Goal: Transaction & Acquisition: Purchase product/service

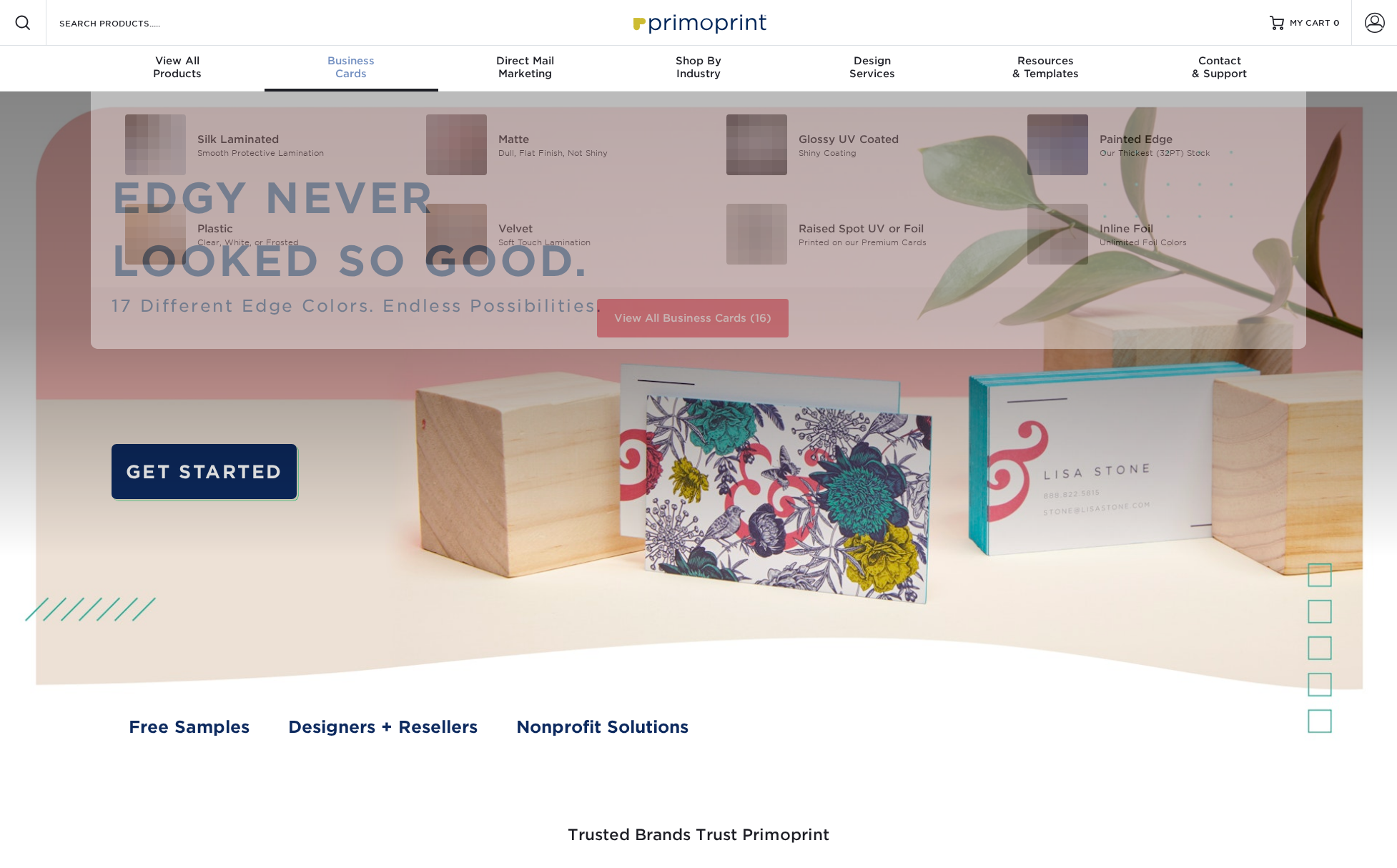
click at [347, 69] on div "Business Cards" at bounding box center [351, 66] width 173 height 25
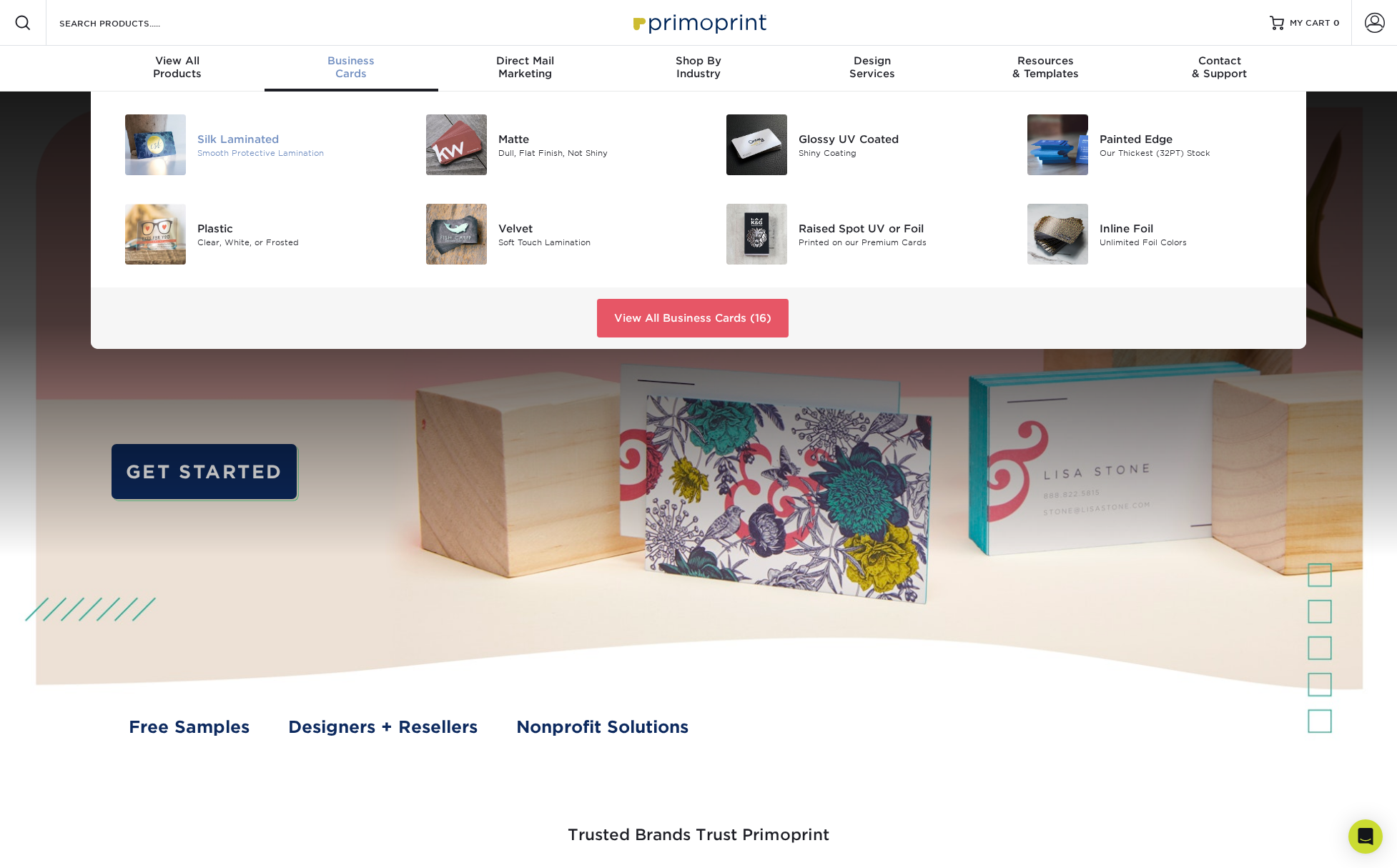
click at [254, 143] on div "Silk Laminated" at bounding box center [292, 139] width 190 height 15
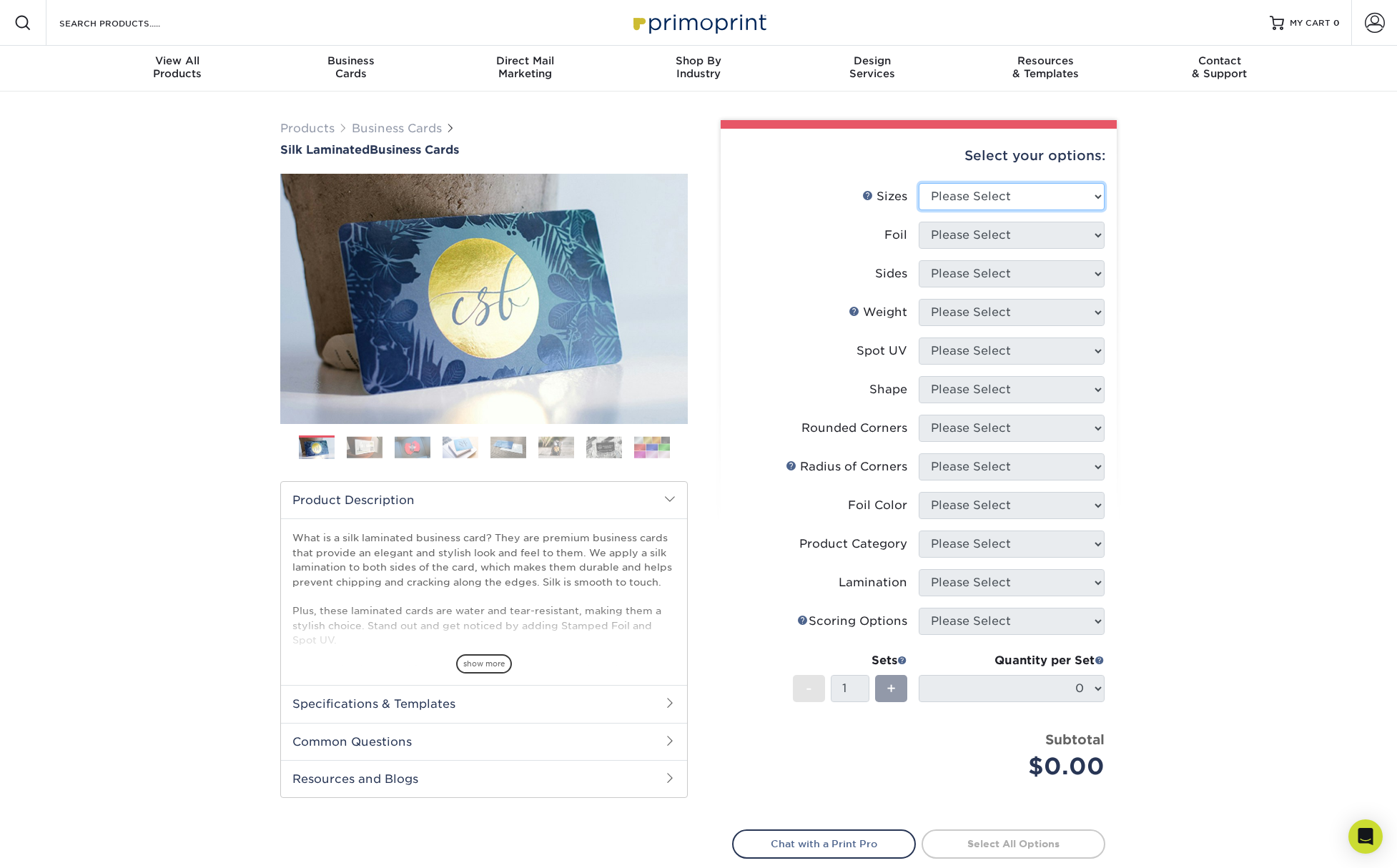
click at [937, 193] on select "Please Select 1.5" x 3.5" - Mini 1.75" x 3.5" - Mini 2" x 2" - Square 2" x 3" -…" at bounding box center [1012, 196] width 186 height 27
select select "2.00x3.50"
click at [981, 236] on select "Please Select Yes No" at bounding box center [1012, 234] width 186 height 27
select select "0"
click at [975, 278] on select "Please Select Print Both Sides Print Both Sides - Foil Both Sides Print Both Si…" at bounding box center [1012, 274] width 186 height 27
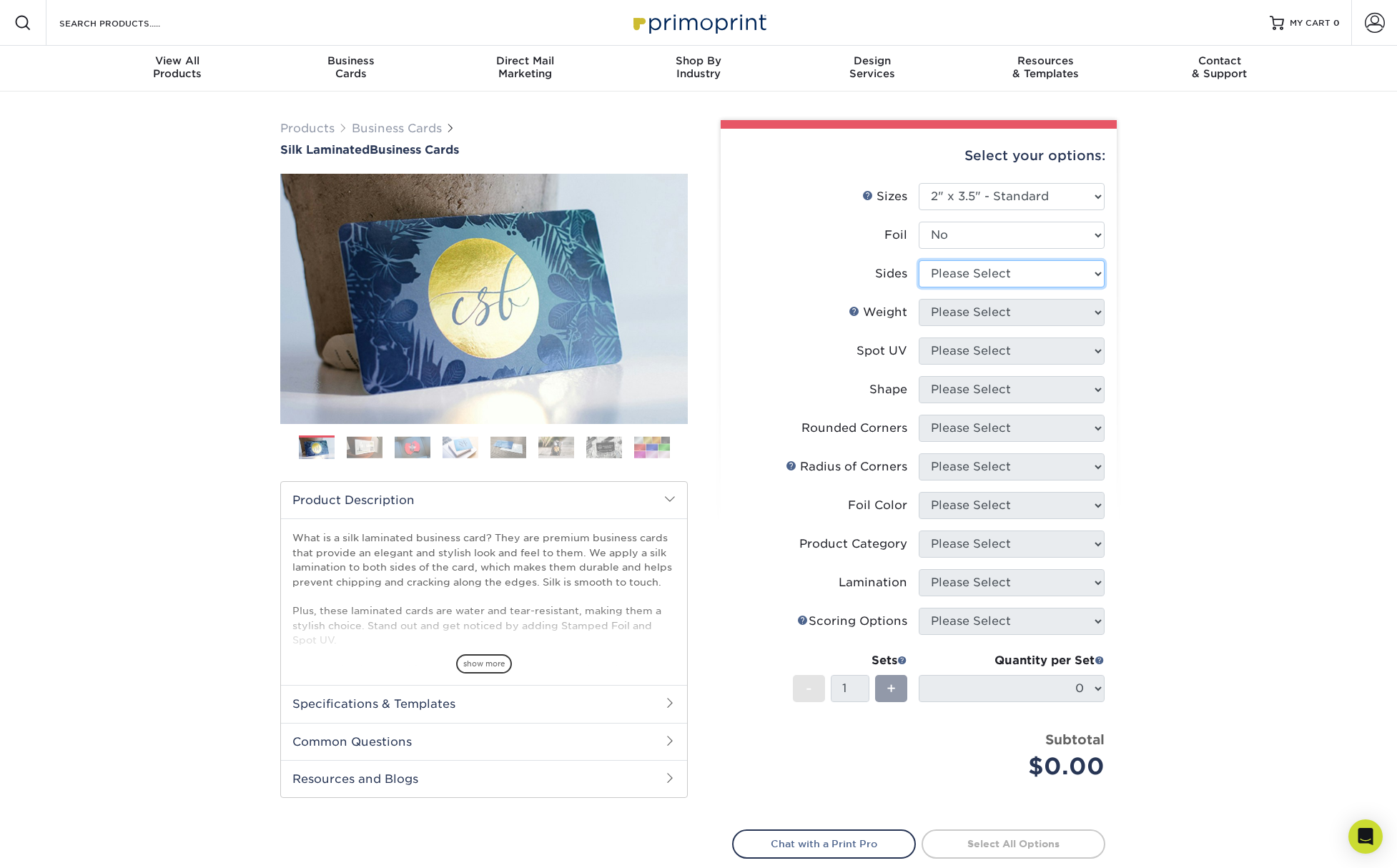
select select "13abbda7-1d64-4f25-8bb2-c179b224825d"
click at [964, 310] on select "Please Select 16PT" at bounding box center [1012, 312] width 186 height 27
select select "16PT"
click at [961, 354] on select "Please Select No Spot UV Front and Back (Both Sides) Front Only Back Only" at bounding box center [1012, 351] width 186 height 27
select select "0"
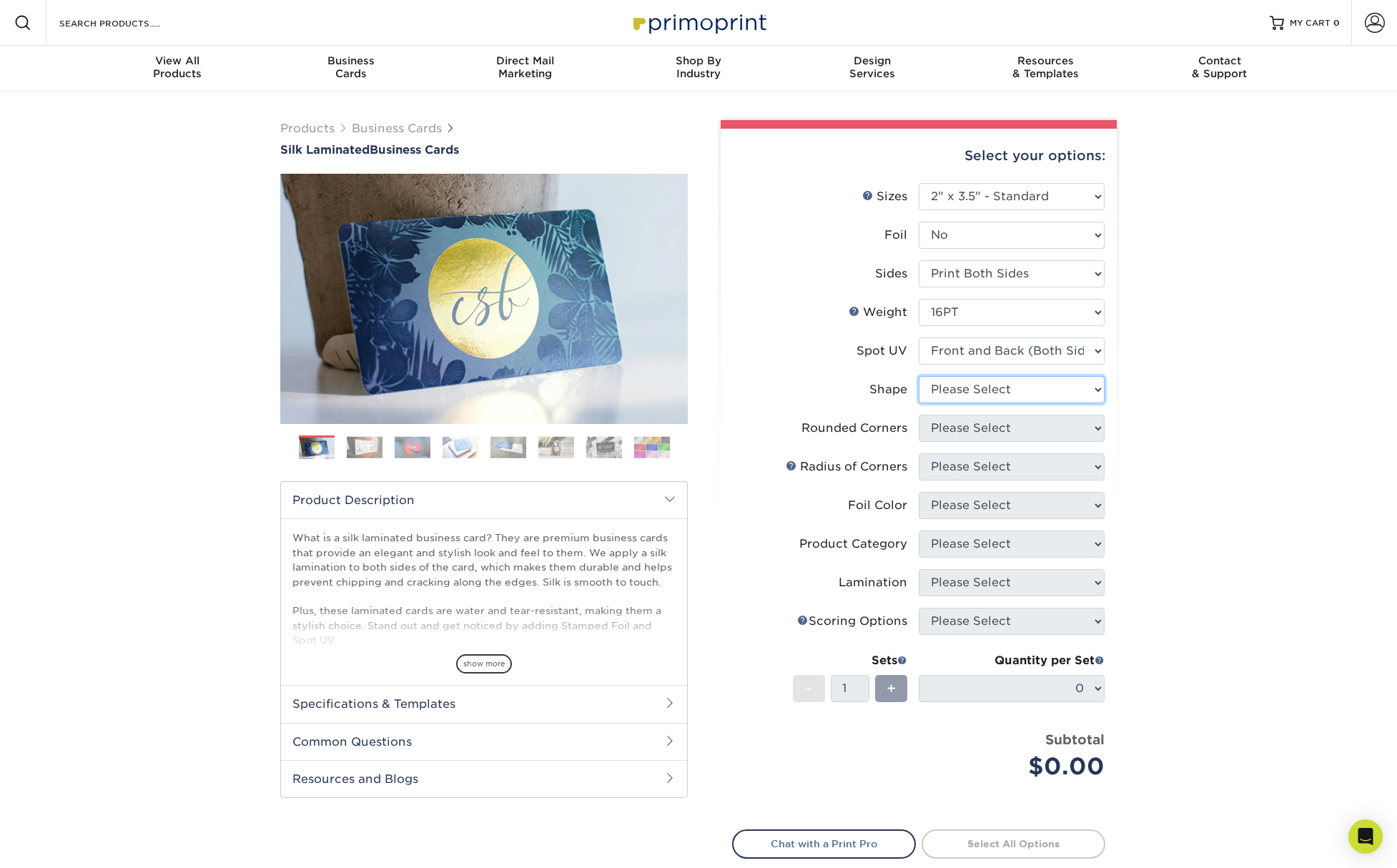
click at [975, 393] on select "Please Select Standard" at bounding box center [1012, 389] width 186 height 27
select select "standard"
click at [976, 427] on select "Please Select Yes - Round 2 Corners Yes - Round 4 Corners No" at bounding box center [1012, 428] width 186 height 27
select select "0"
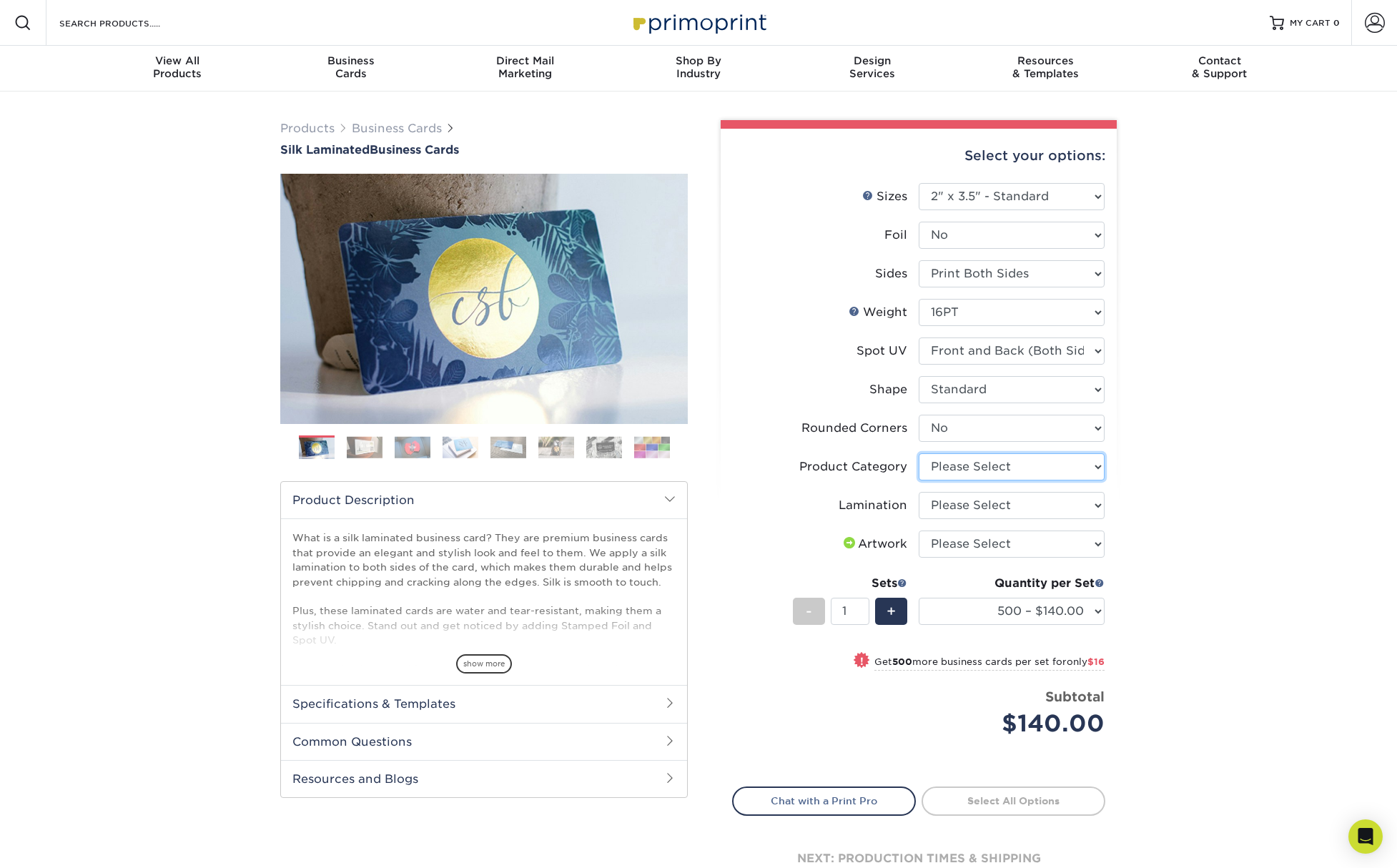
click at [969, 467] on select "Please Select Business Cards" at bounding box center [1012, 466] width 186 height 27
select select "3b5148f1-0588-4f88-a218-97bcfdce65c1"
click at [988, 501] on select "Please Select Silk" at bounding box center [1012, 505] width 186 height 27
select select "ccacb42f-45f7-42d3-bbd3-7c8421cf37f0"
click at [985, 543] on select "Please Select I will upload files I need a design - $100" at bounding box center [1012, 543] width 186 height 27
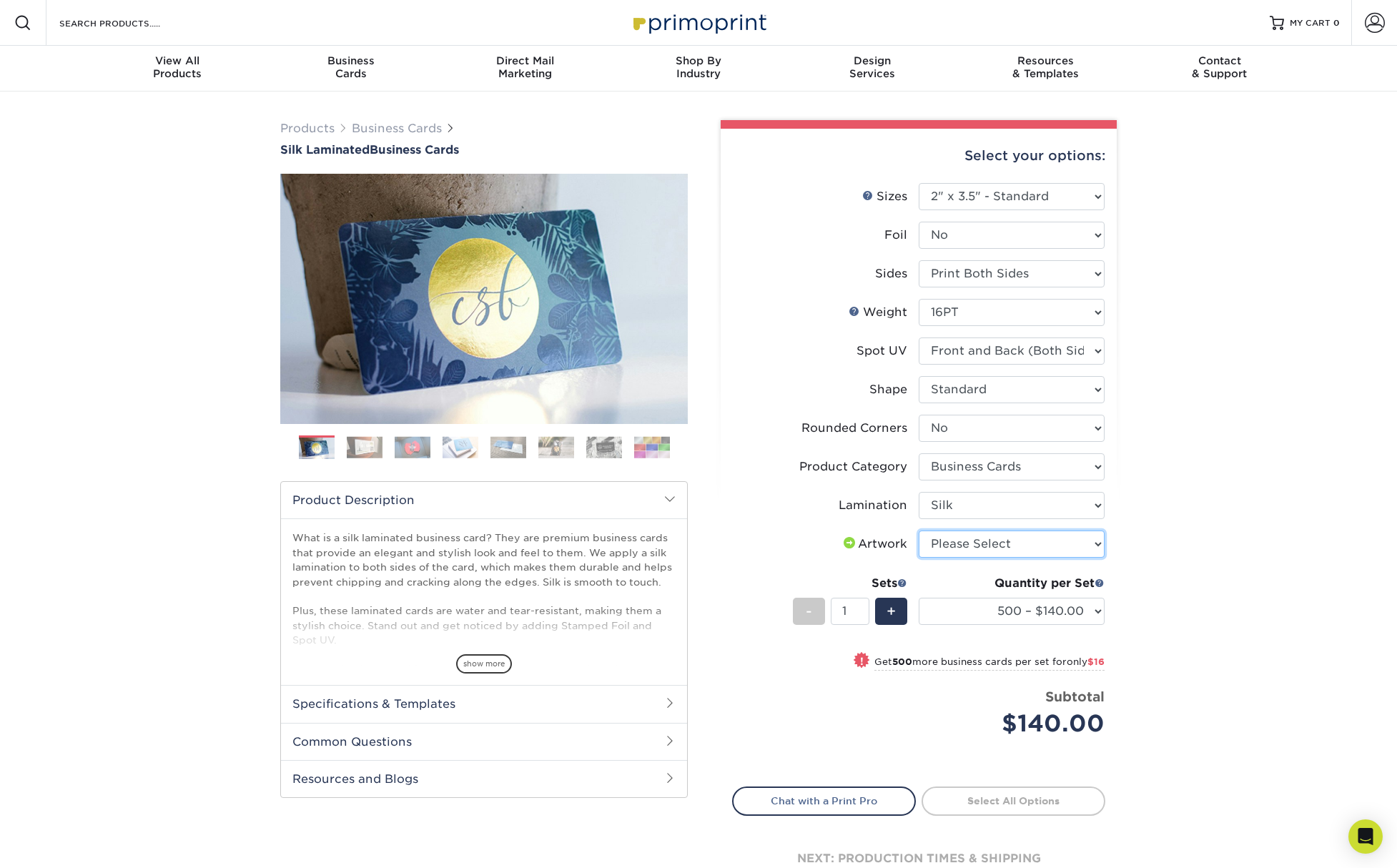
select select "upload"
click at [1190, 556] on div "Products Business Cards Silk Laminated Business Cards Previous Next" at bounding box center [698, 522] width 1397 height 861
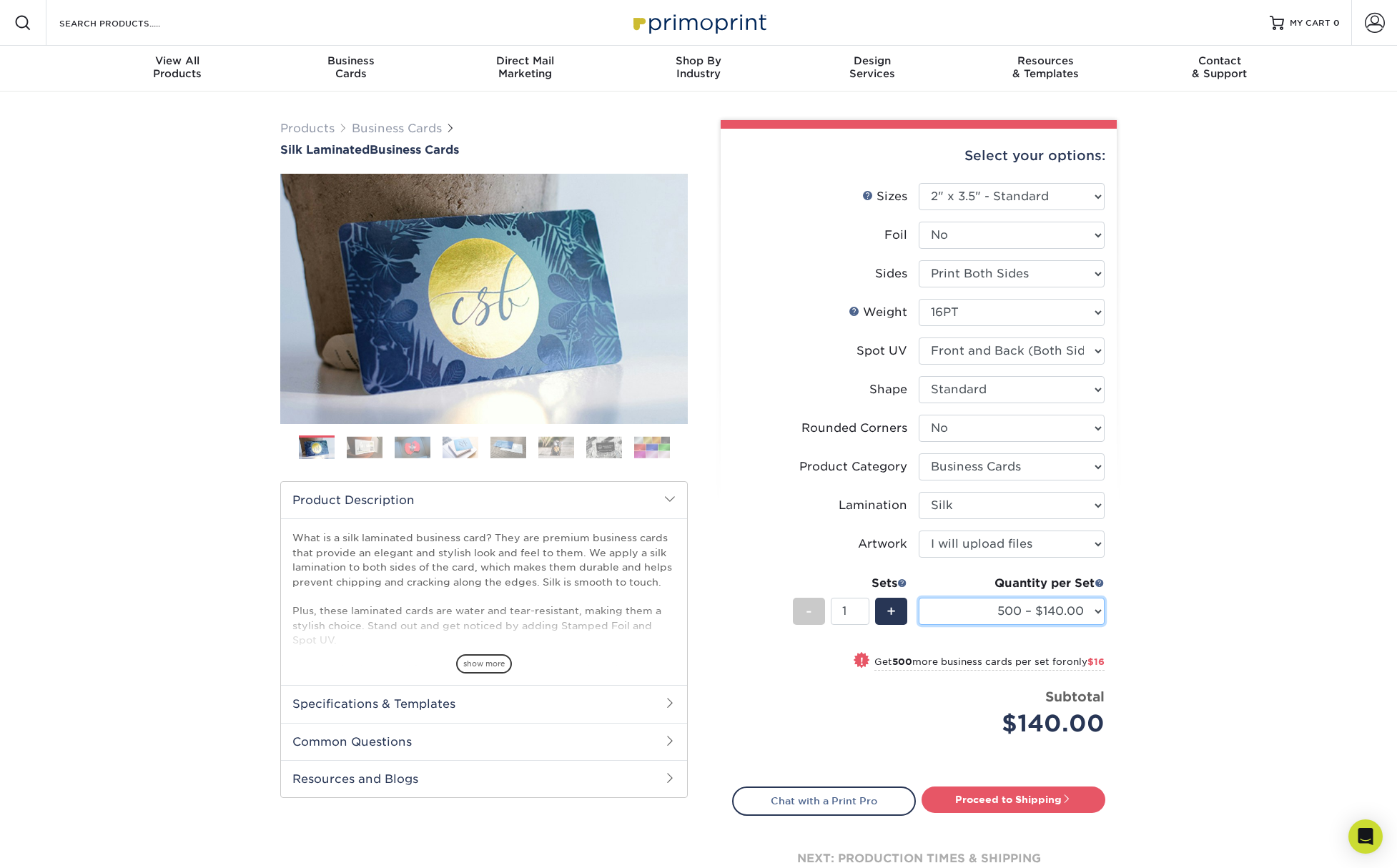
click at [1079, 606] on select "500 – $140.00 1000 – $156.00 2500 – $383.00 5000 – $642.00 10000 – $1156.00" at bounding box center [1012, 611] width 186 height 27
click at [1062, 619] on select "500 – $140.00 1000 – $156.00 2500 – $383.00 5000 – $642.00 10000 – $1156.00" at bounding box center [1012, 611] width 186 height 27
select select "1000 – $156.00"
click at [1174, 624] on div "Products Business Cards Silk Laminated Business Cards Previous Next" at bounding box center [698, 522] width 1397 height 861
click at [470, 661] on span "show more" at bounding box center [484, 664] width 56 height 19
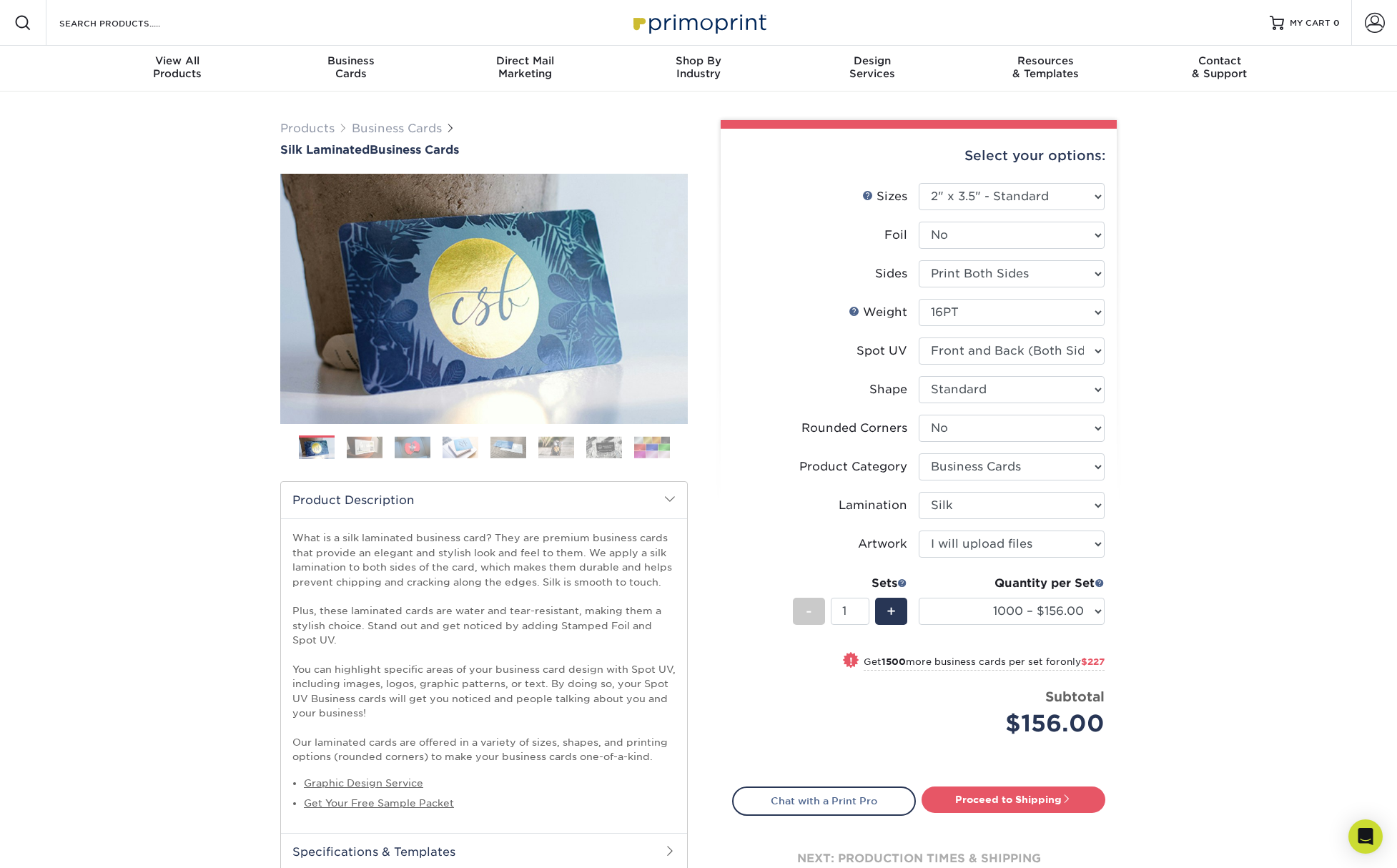
click at [365, 447] on img at bounding box center [365, 447] width 35 height 22
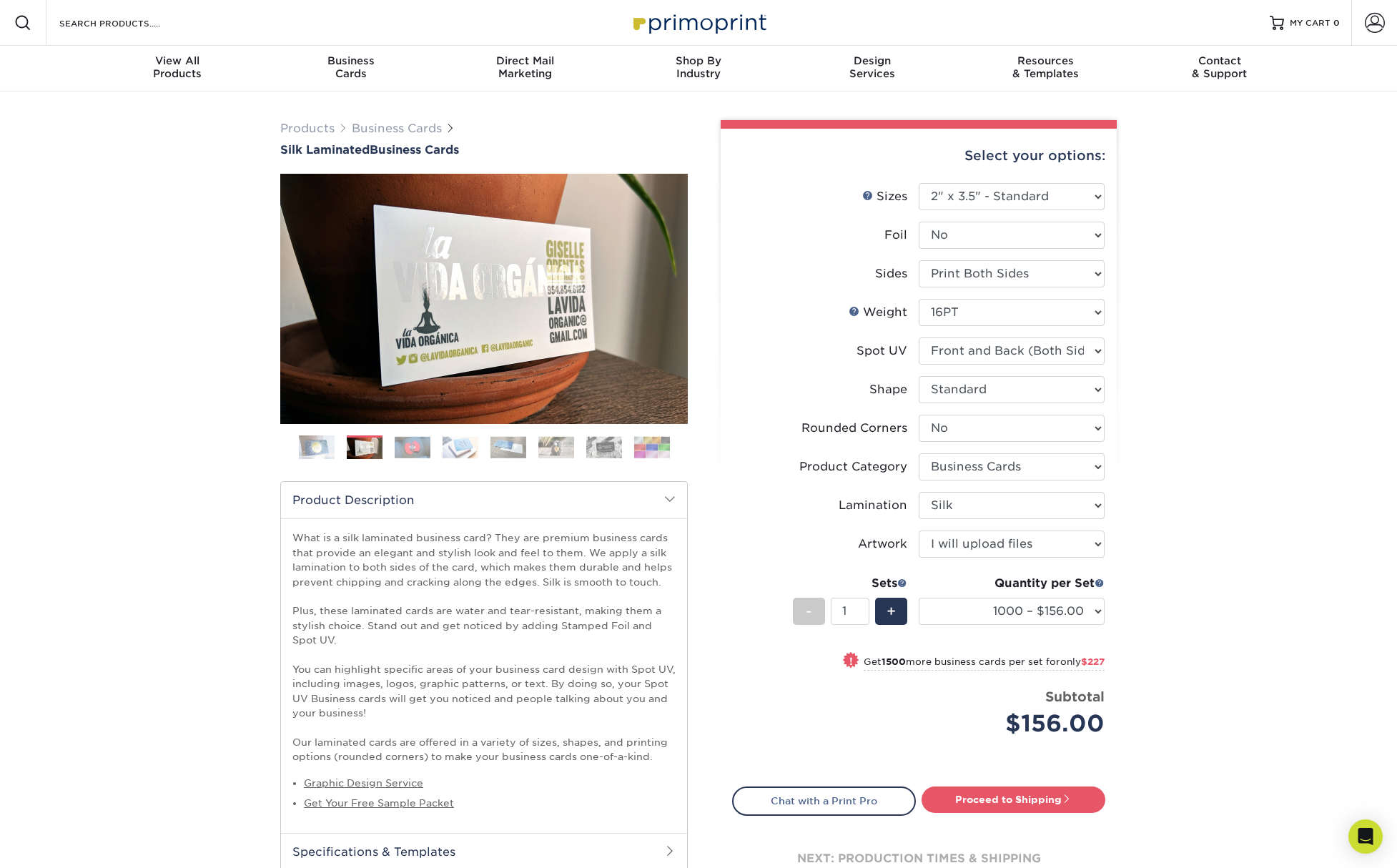
click at [403, 447] on img at bounding box center [412, 447] width 35 height 22
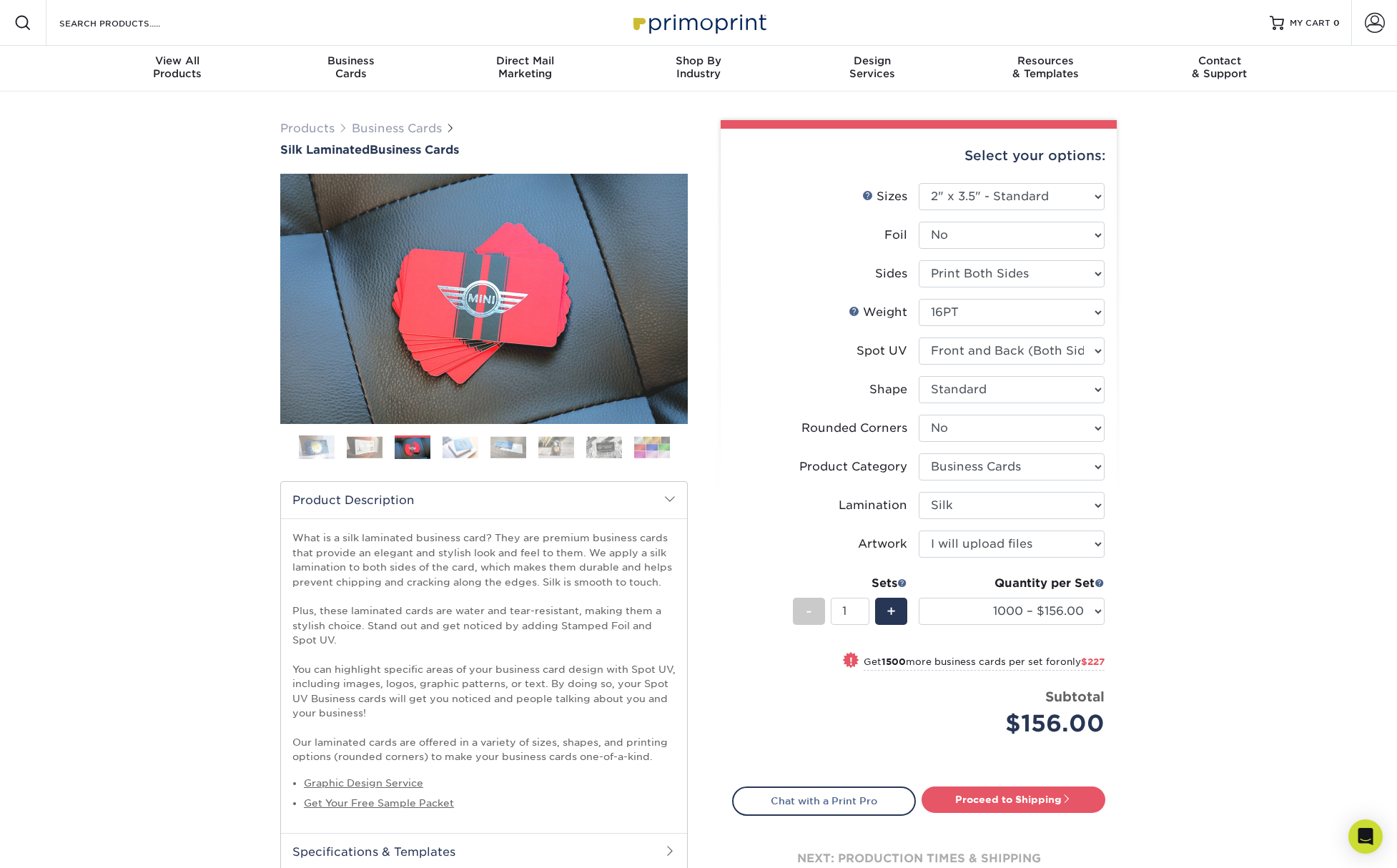
click at [438, 447] on ol at bounding box center [484, 453] width 408 height 35
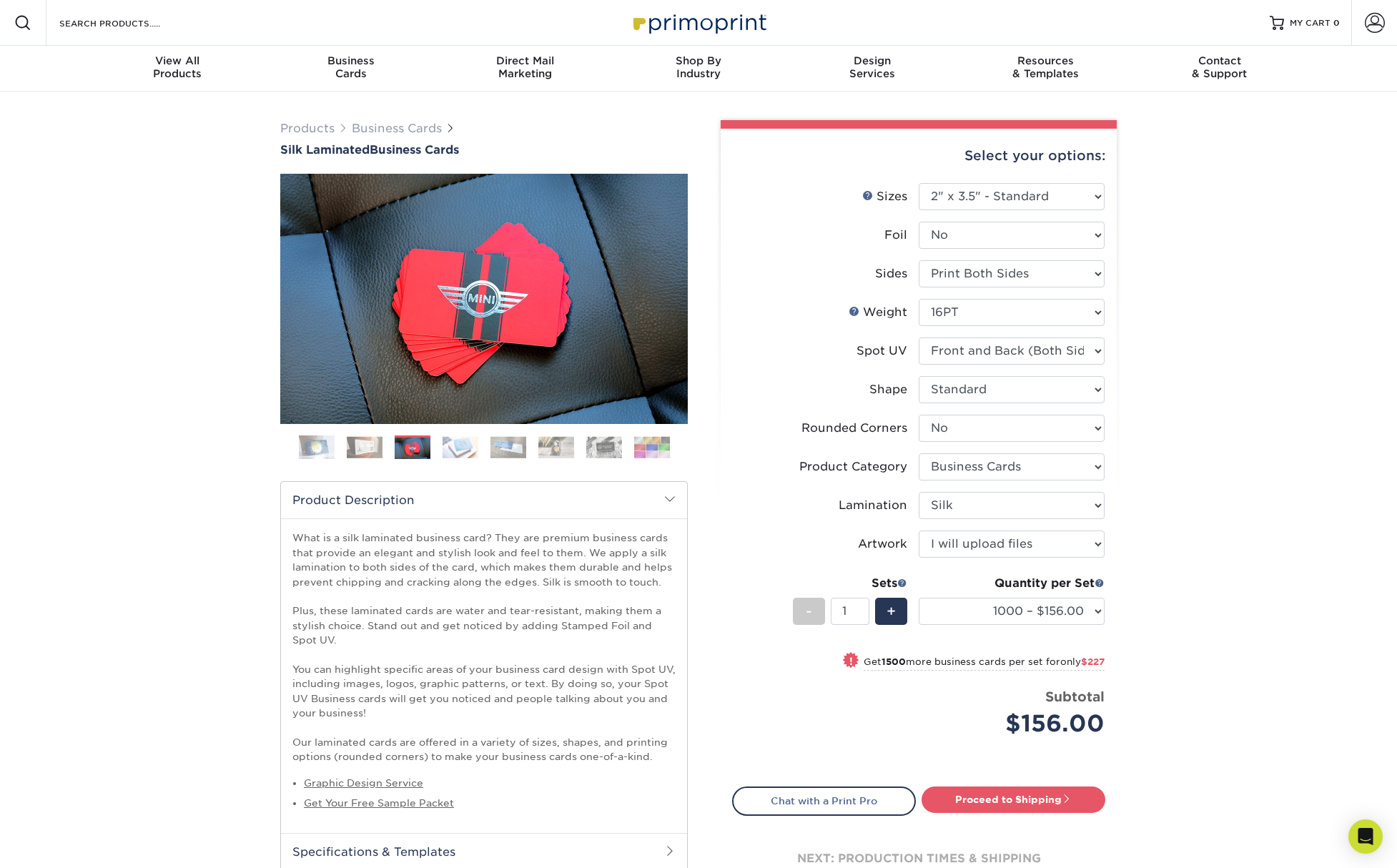
click at [458, 447] on img at bounding box center [460, 447] width 35 height 22
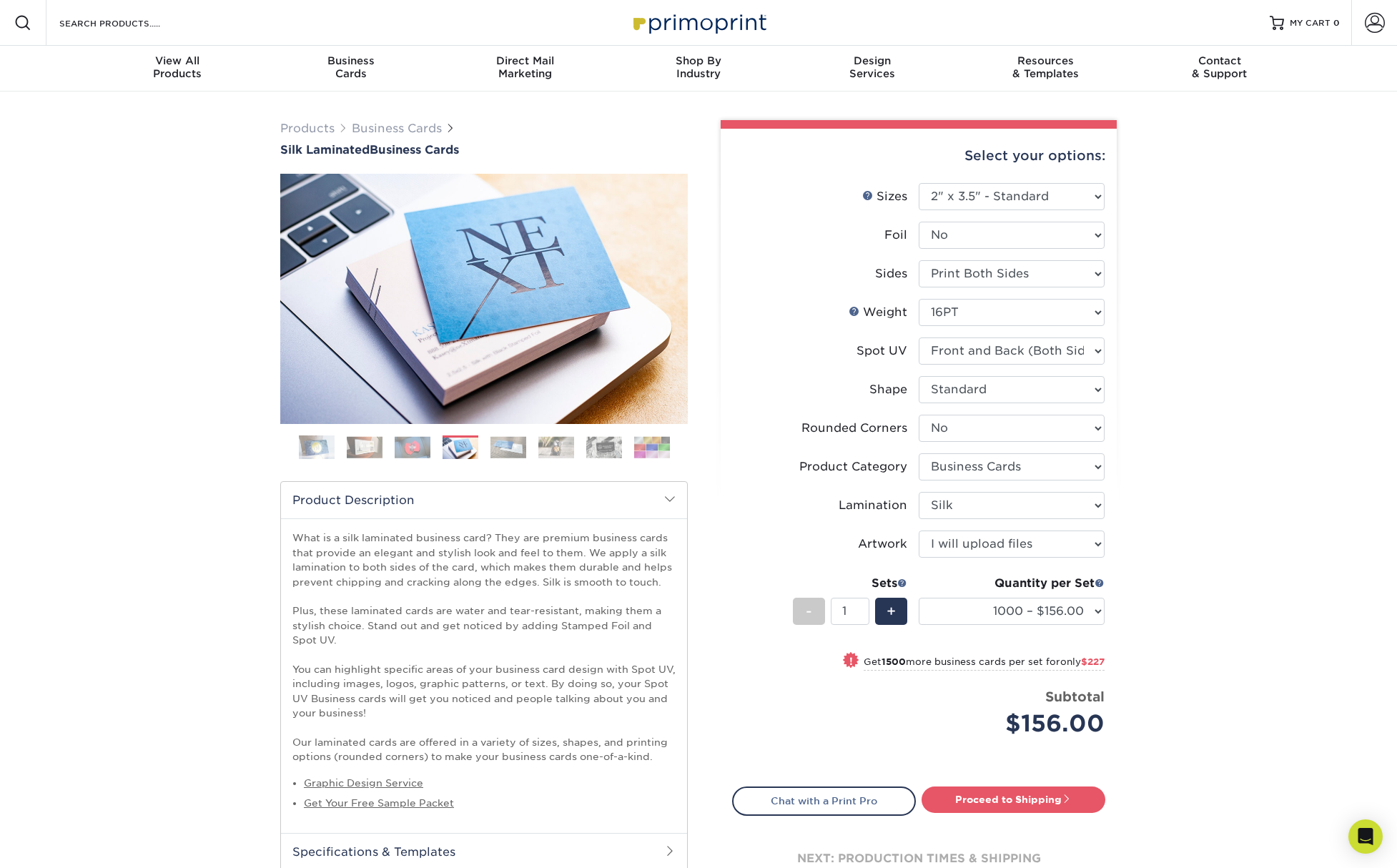
click at [483, 451] on ol at bounding box center [484, 453] width 408 height 35
click at [493, 451] on img at bounding box center [508, 447] width 35 height 22
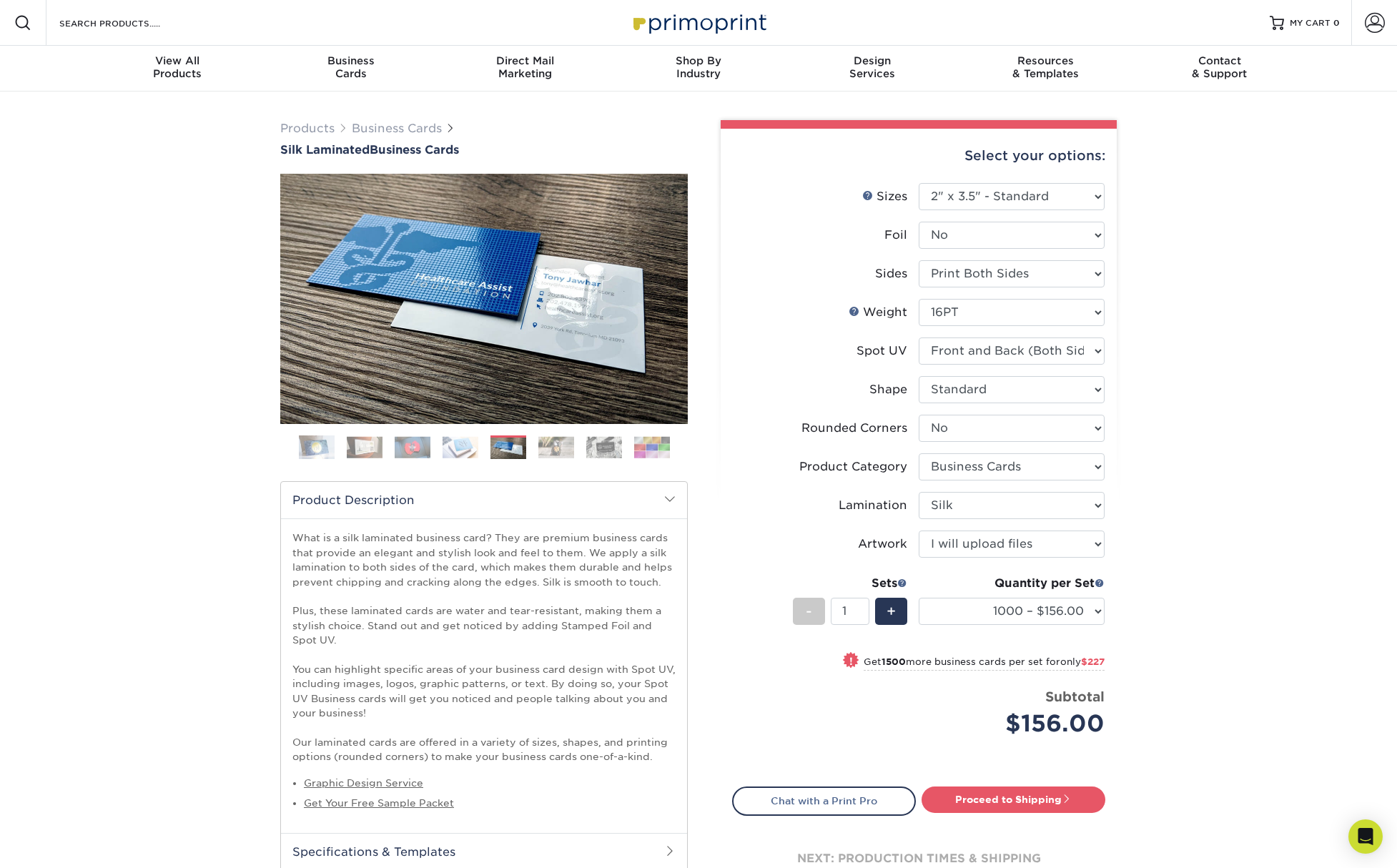
click at [551, 445] on img at bounding box center [556, 447] width 35 height 22
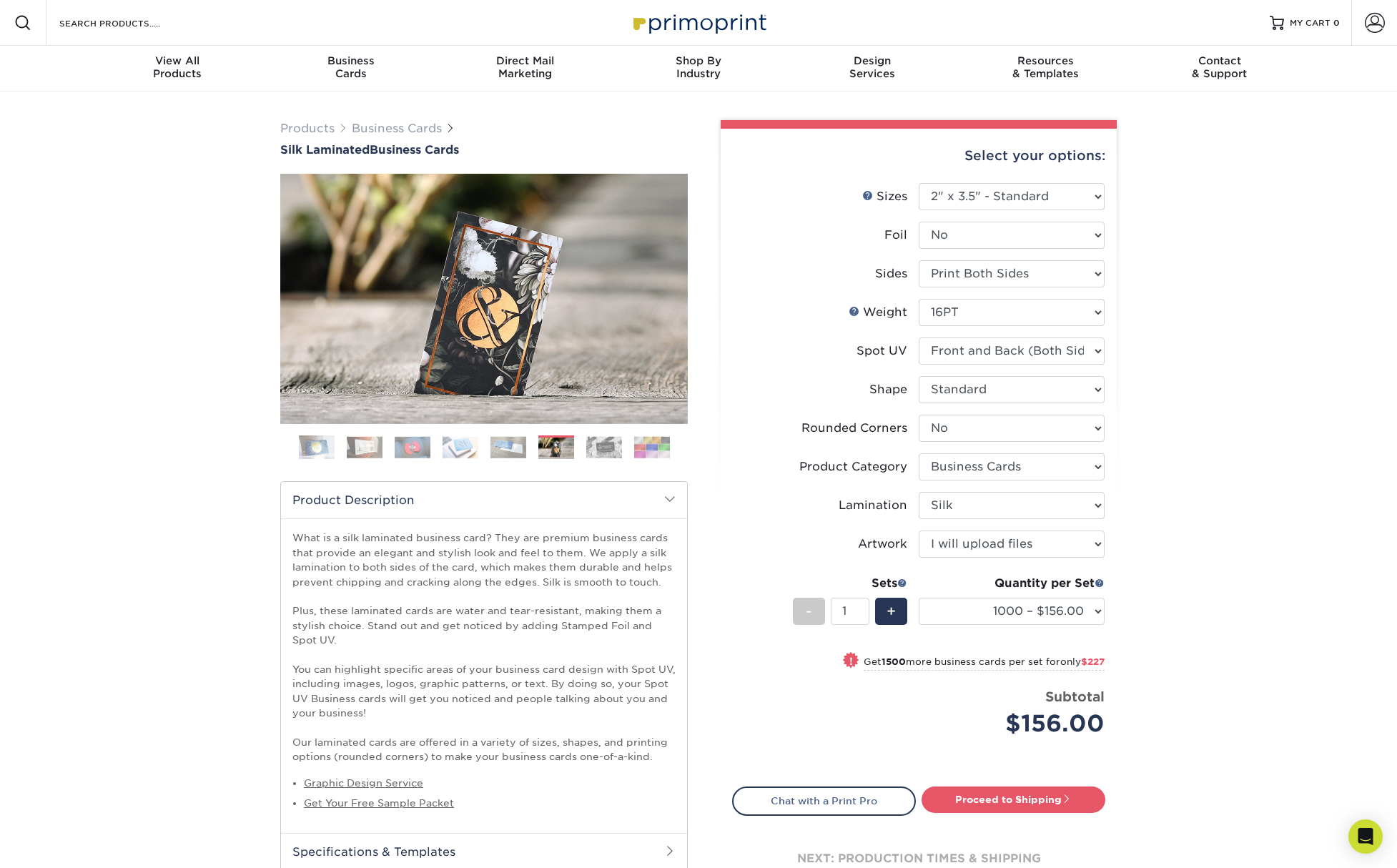
click at [515, 449] on img at bounding box center [508, 447] width 35 height 22
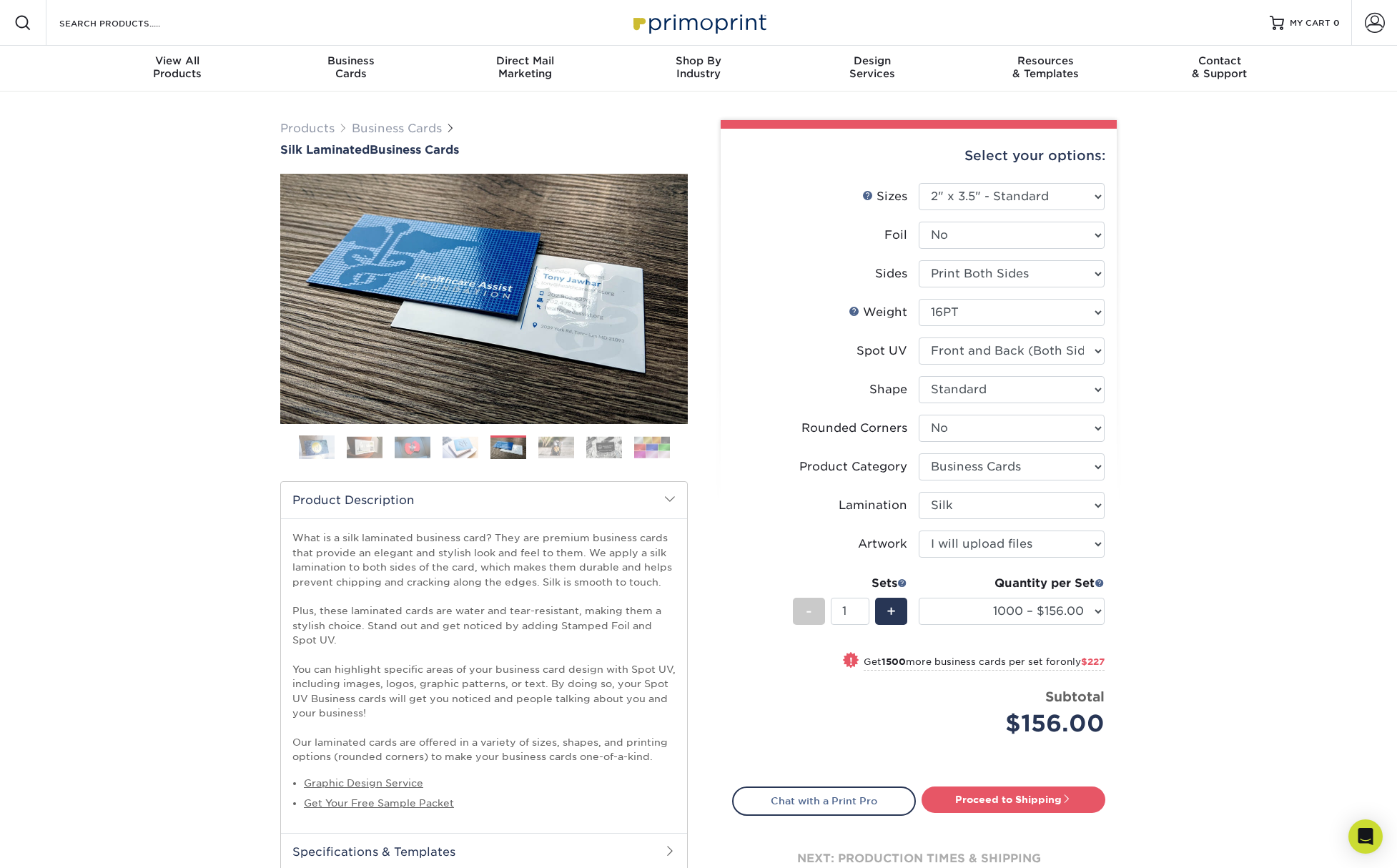
click at [544, 447] on img at bounding box center [556, 447] width 35 height 22
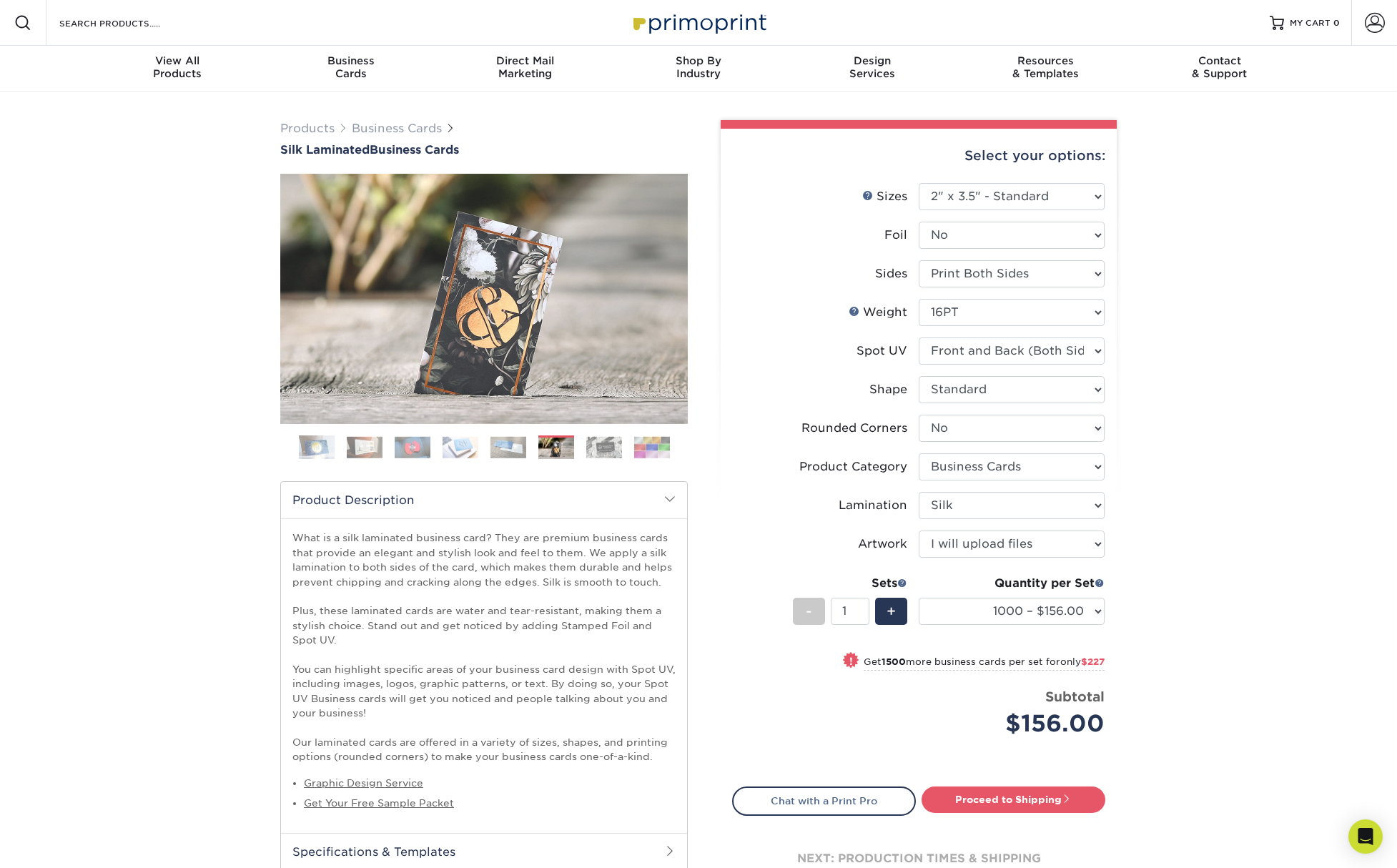
click at [589, 447] on img at bounding box center [604, 447] width 35 height 22
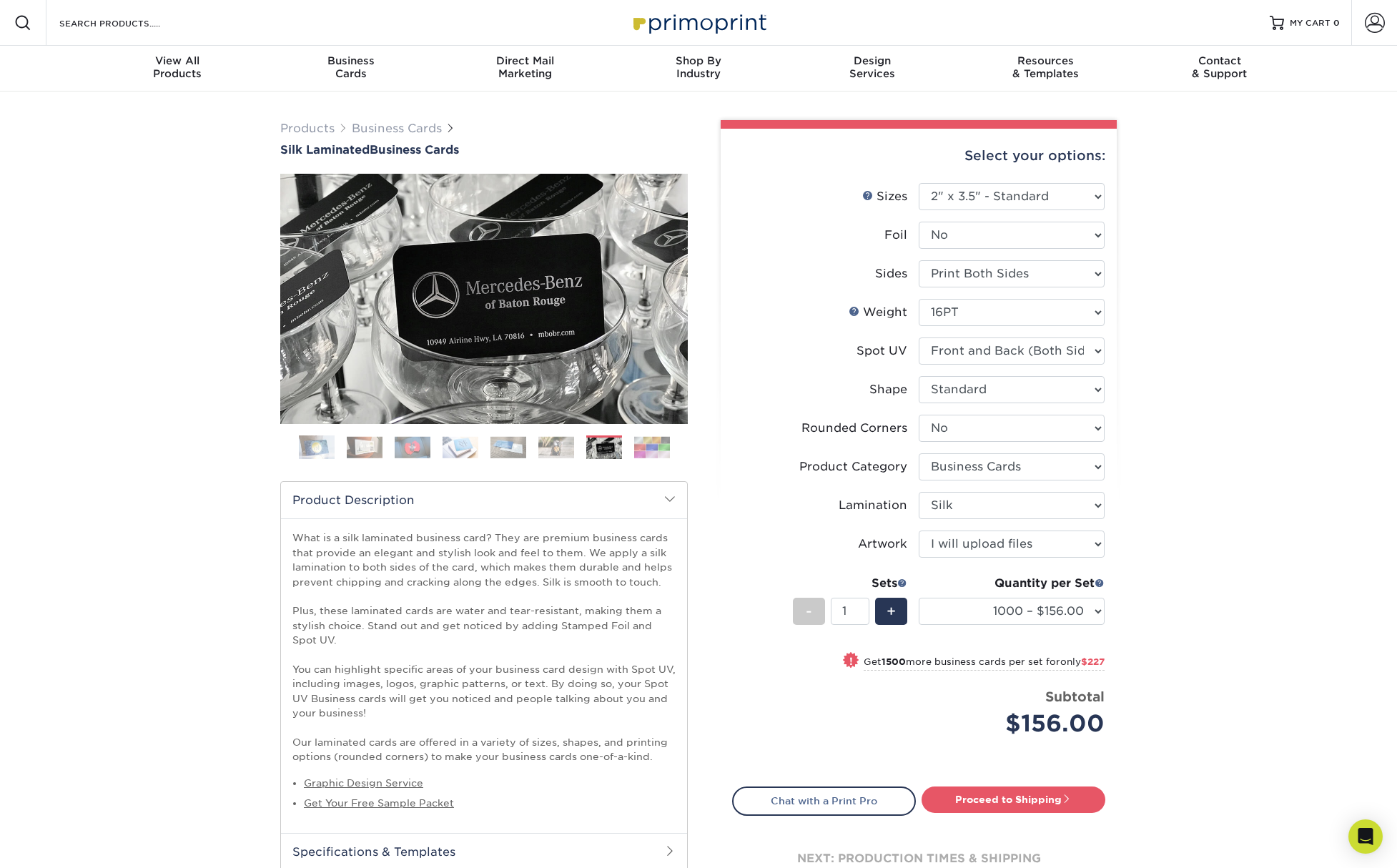
click at [626, 447] on ol at bounding box center [484, 453] width 408 height 35
click at [638, 447] on img at bounding box center [652, 447] width 35 height 22
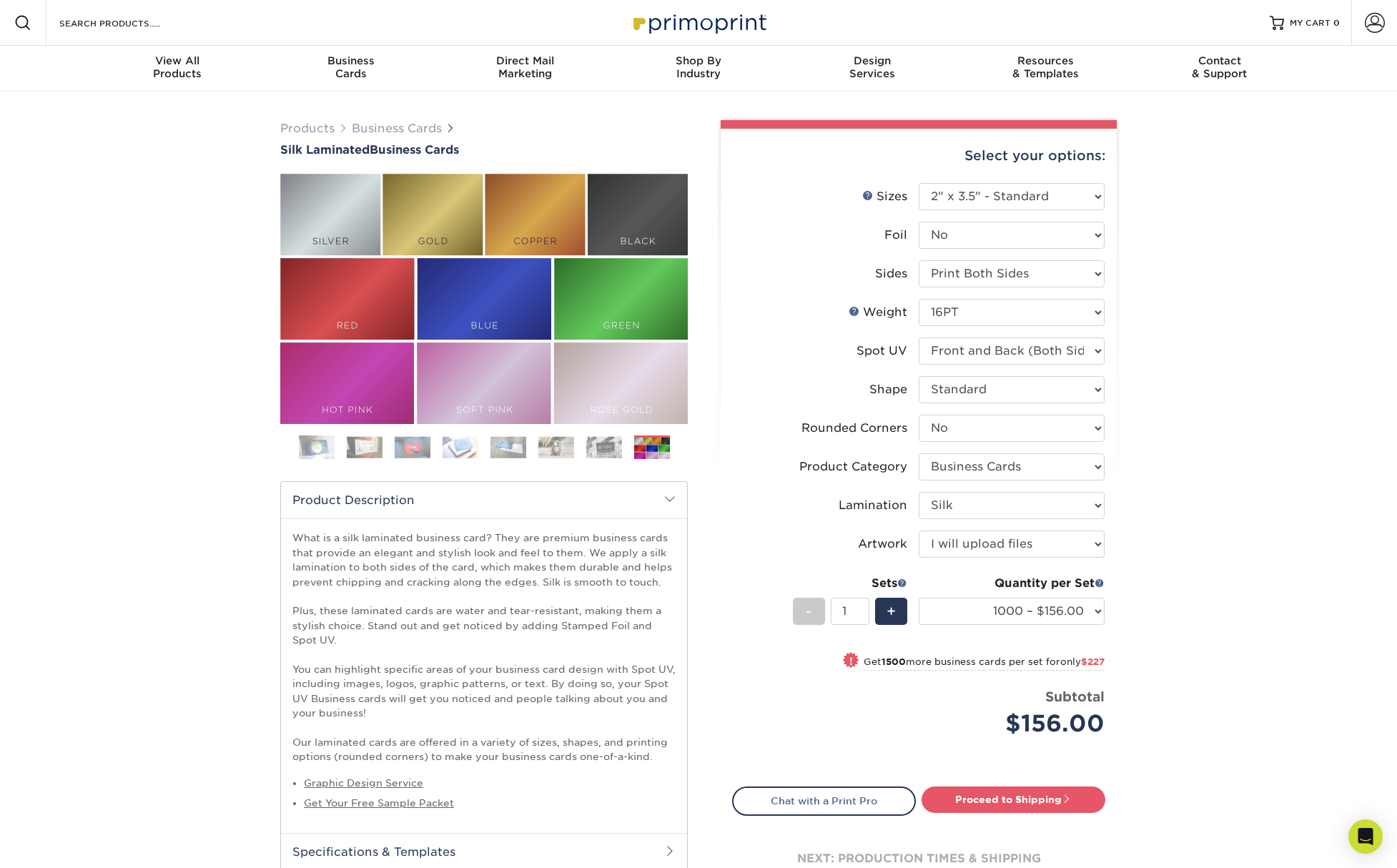
click at [606, 451] on img at bounding box center [604, 447] width 35 height 22
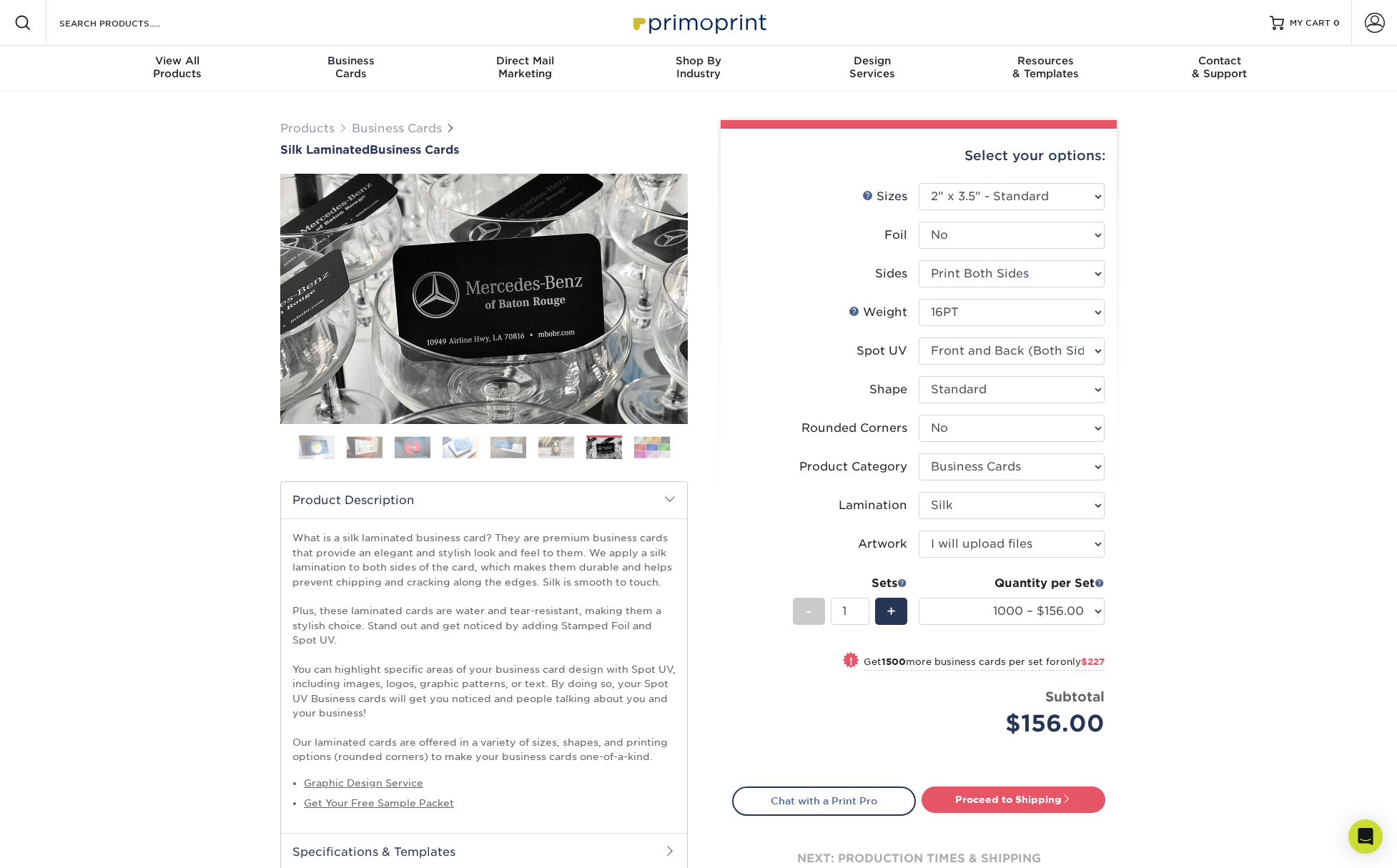
click at [546, 449] on img at bounding box center [556, 447] width 35 height 22
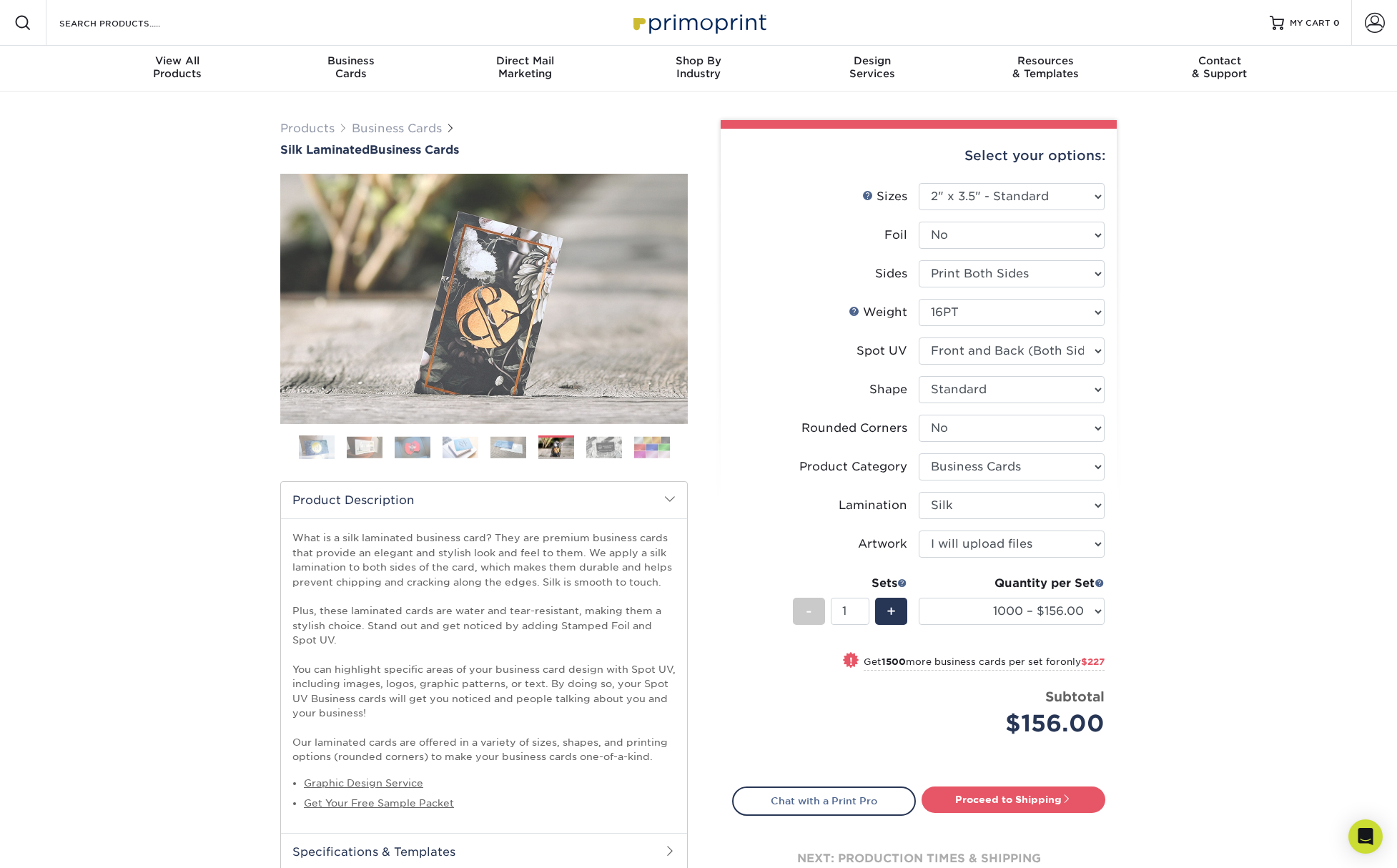
click at [601, 454] on img at bounding box center [604, 447] width 35 height 22
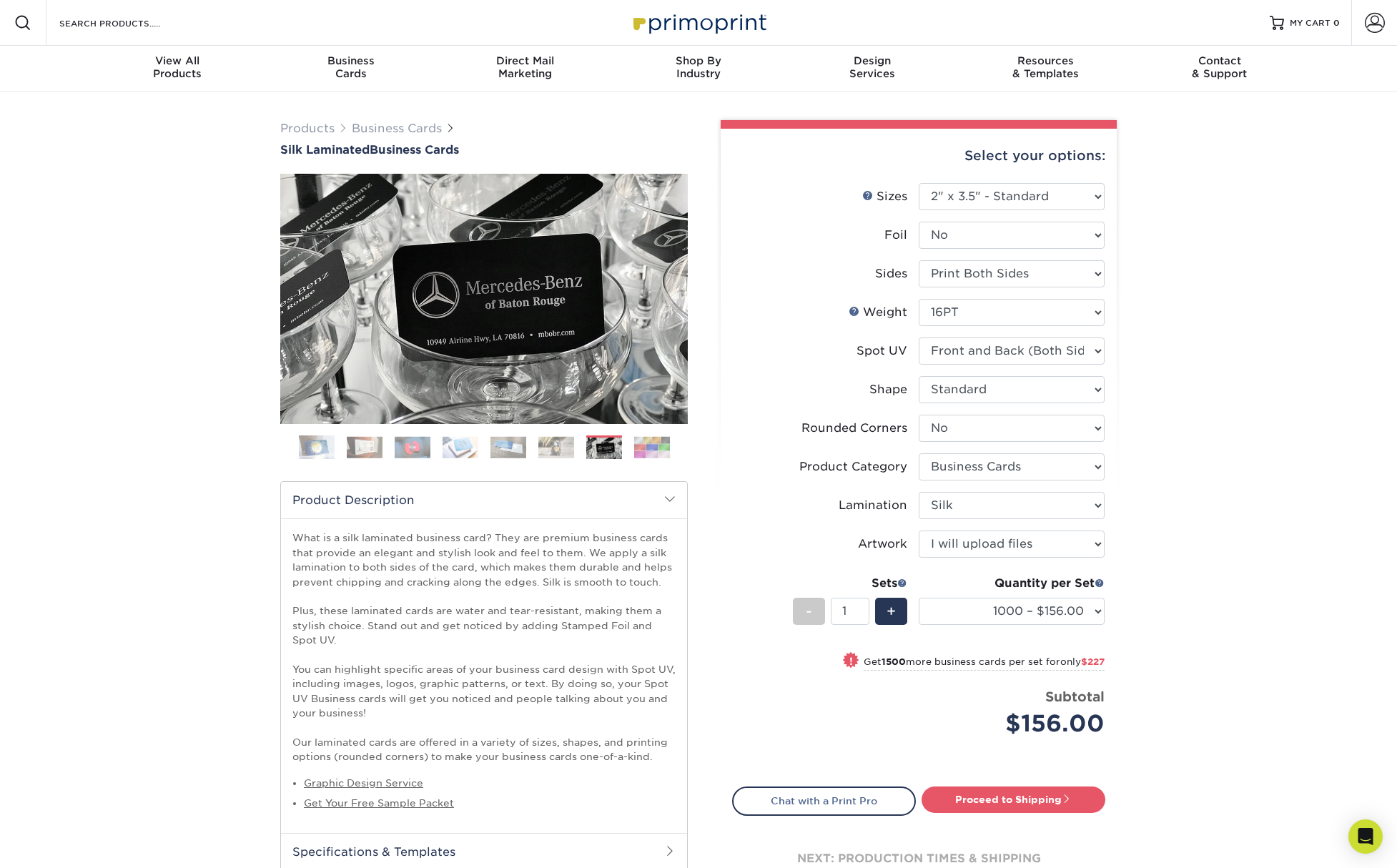
click at [653, 452] on img at bounding box center [652, 447] width 35 height 22
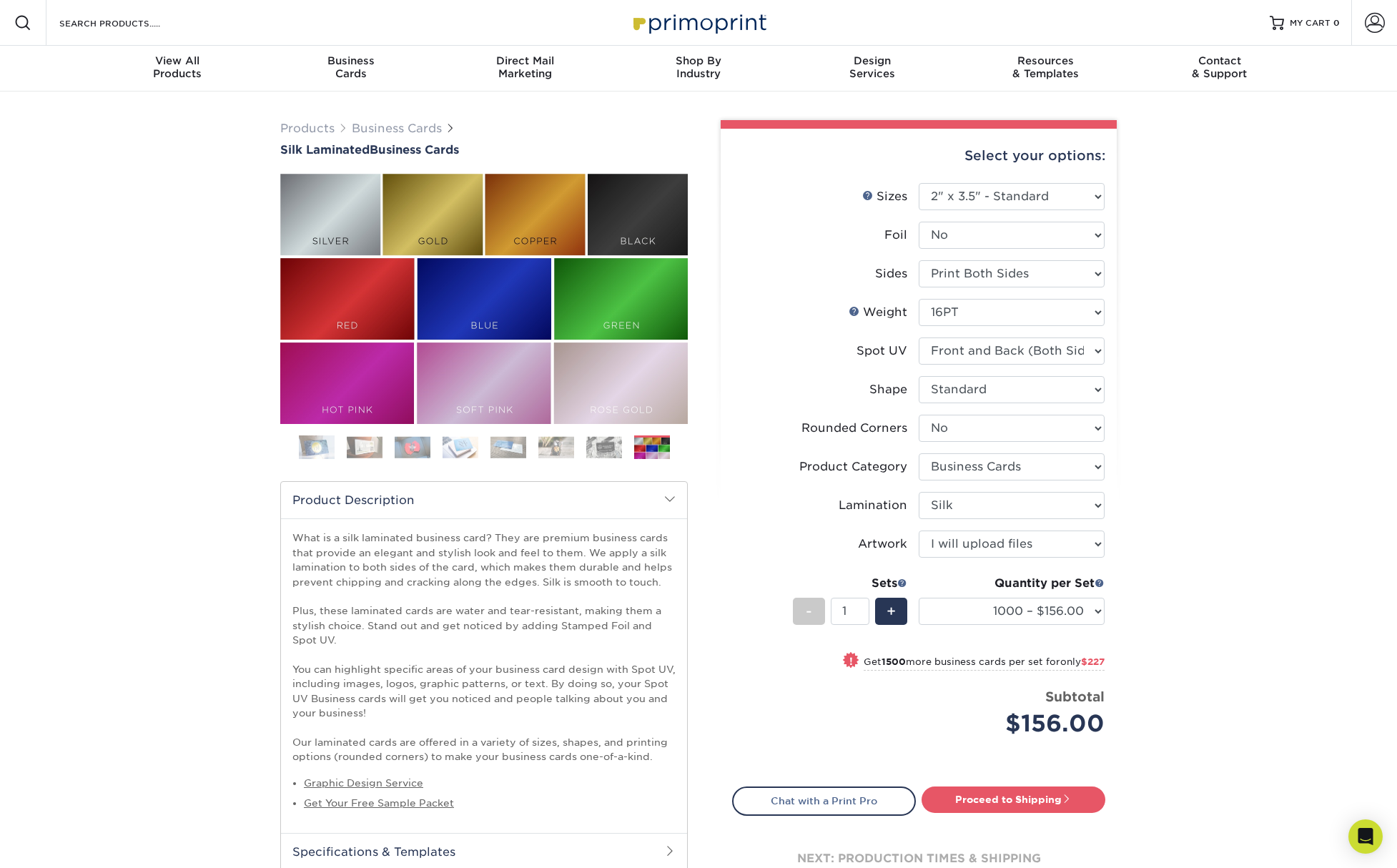
click at [612, 452] on img at bounding box center [604, 447] width 35 height 22
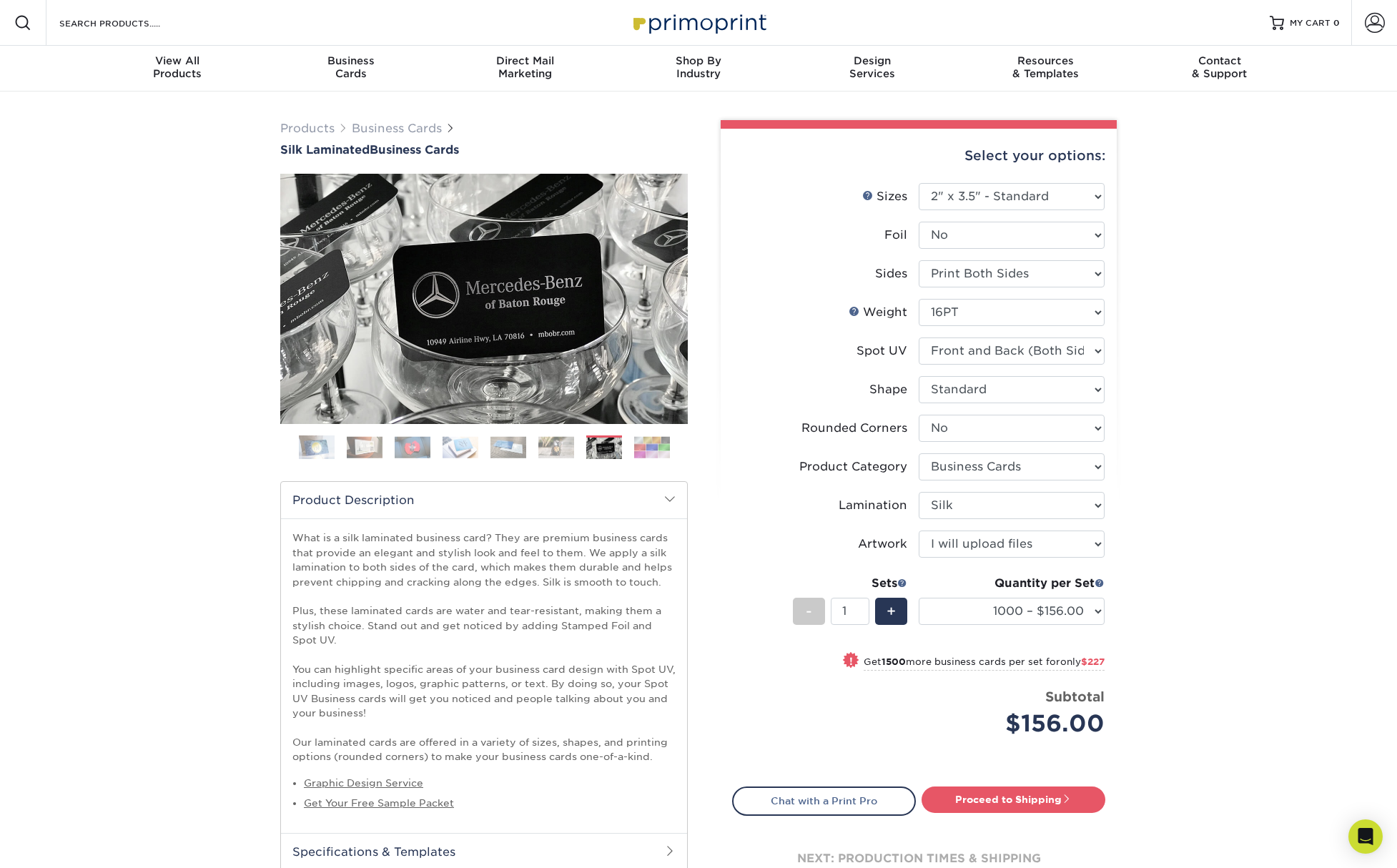
click at [541, 453] on img at bounding box center [556, 447] width 35 height 22
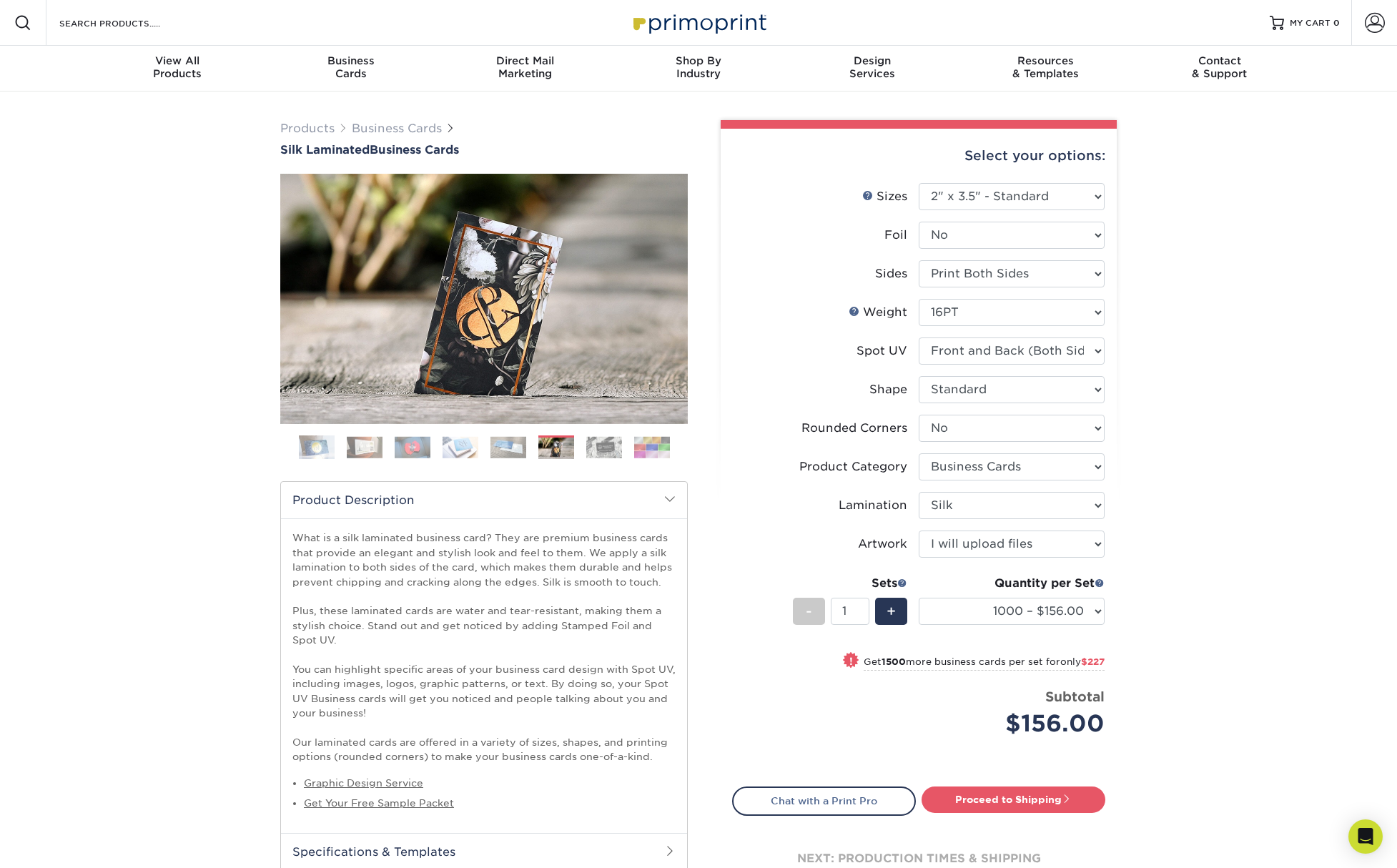
click at [508, 453] on img at bounding box center [508, 447] width 35 height 22
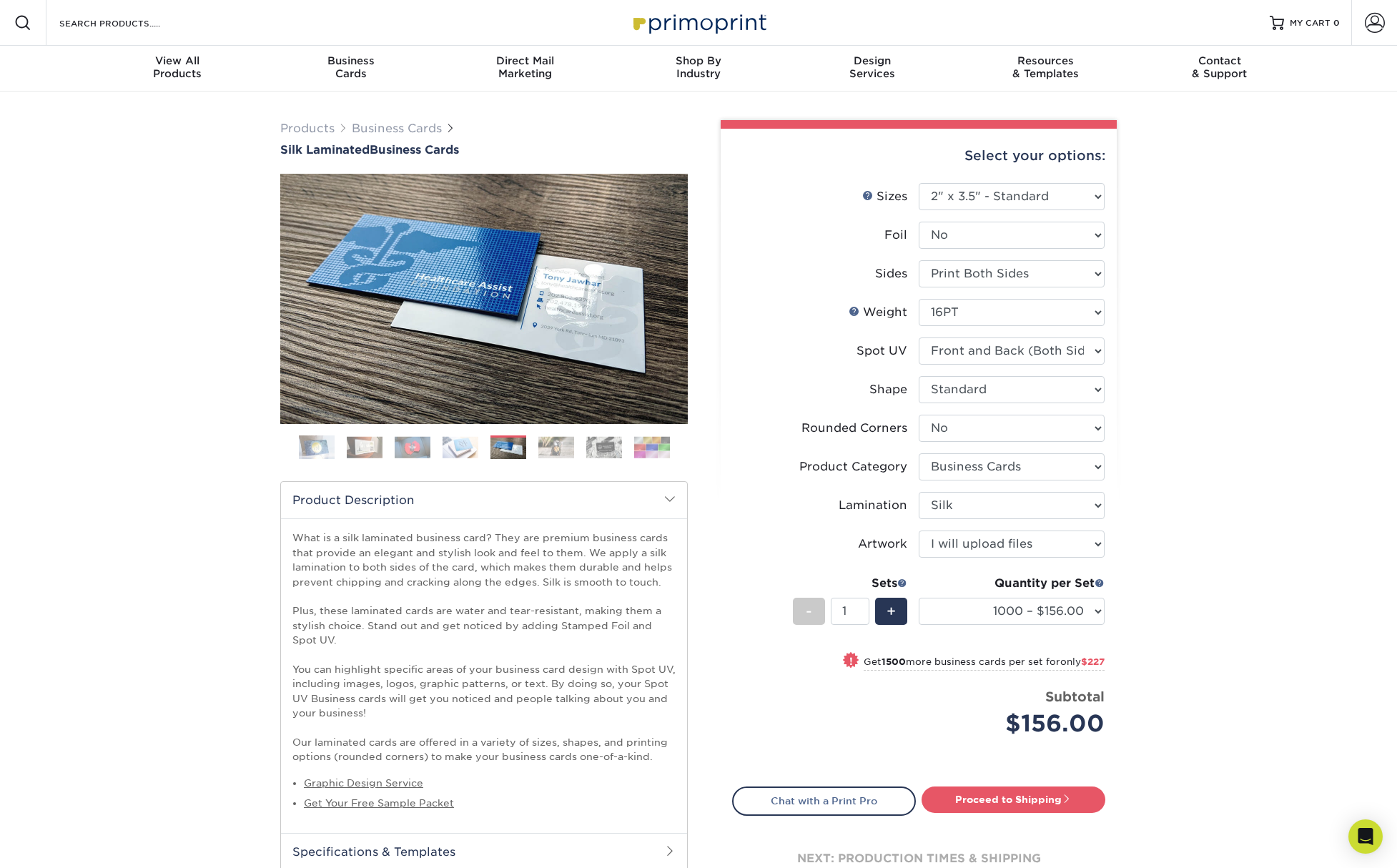
click at [458, 449] on img at bounding box center [460, 447] width 35 height 22
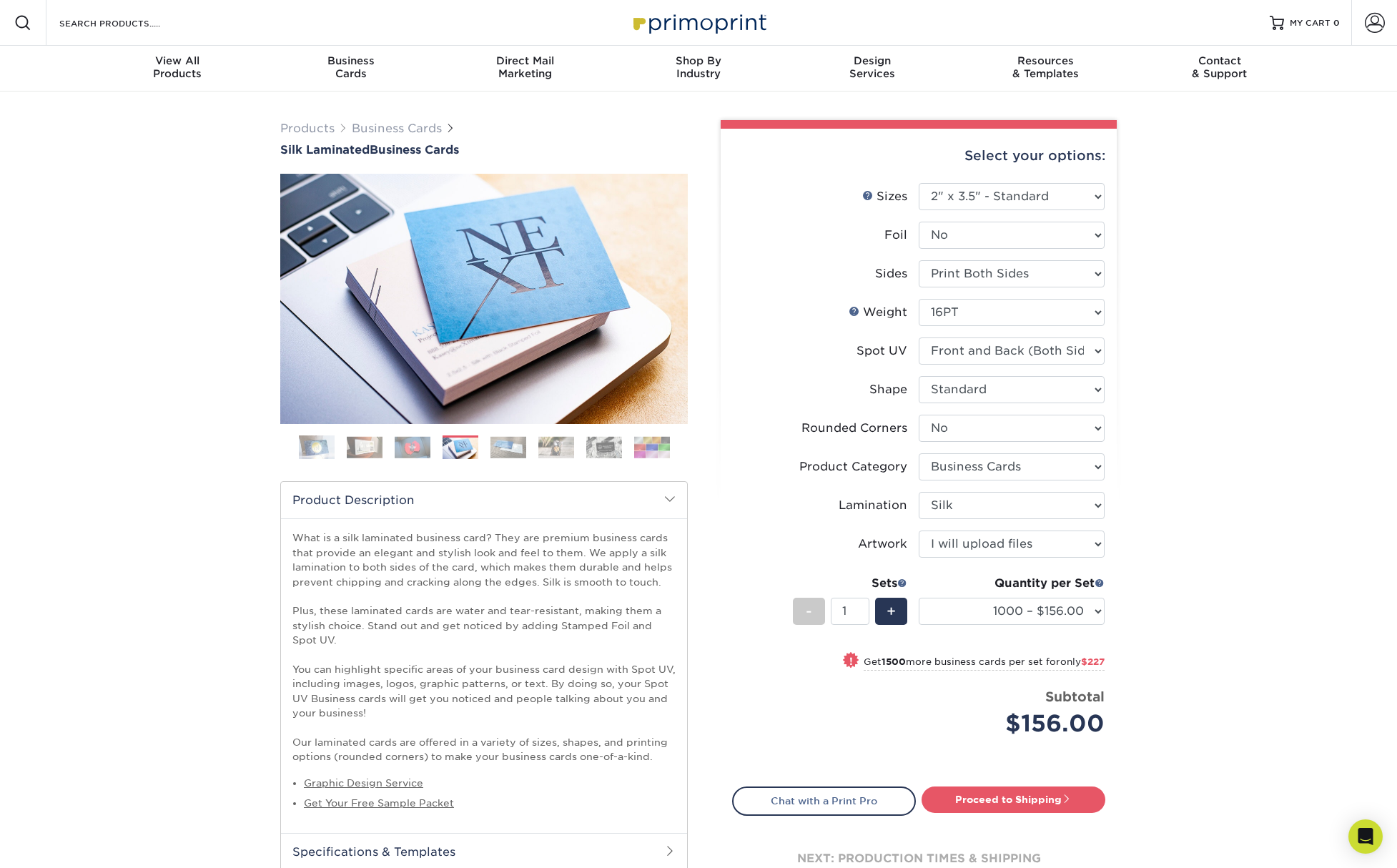
click at [498, 451] on img at bounding box center [508, 447] width 35 height 22
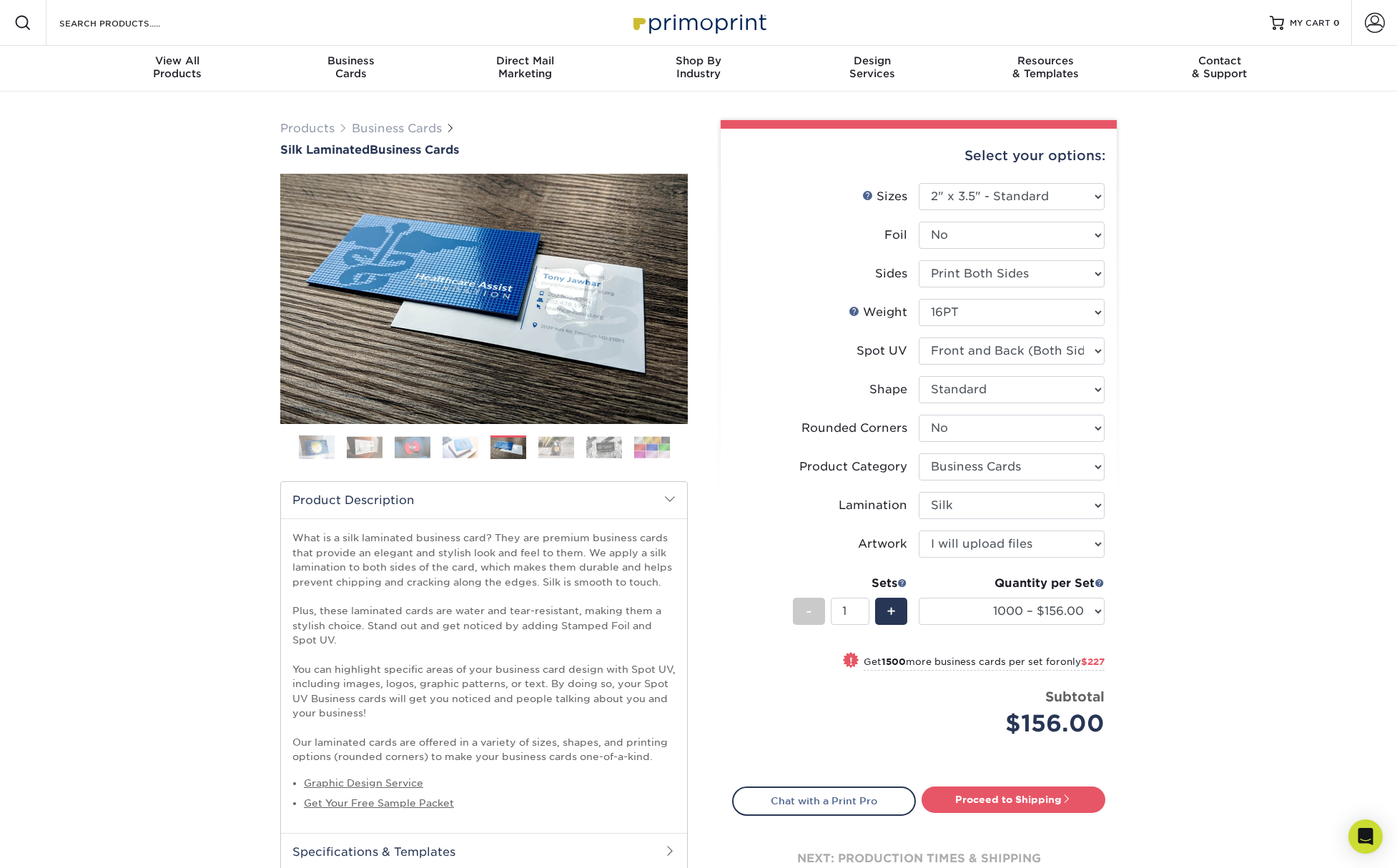
click at [550, 442] on img at bounding box center [556, 447] width 35 height 22
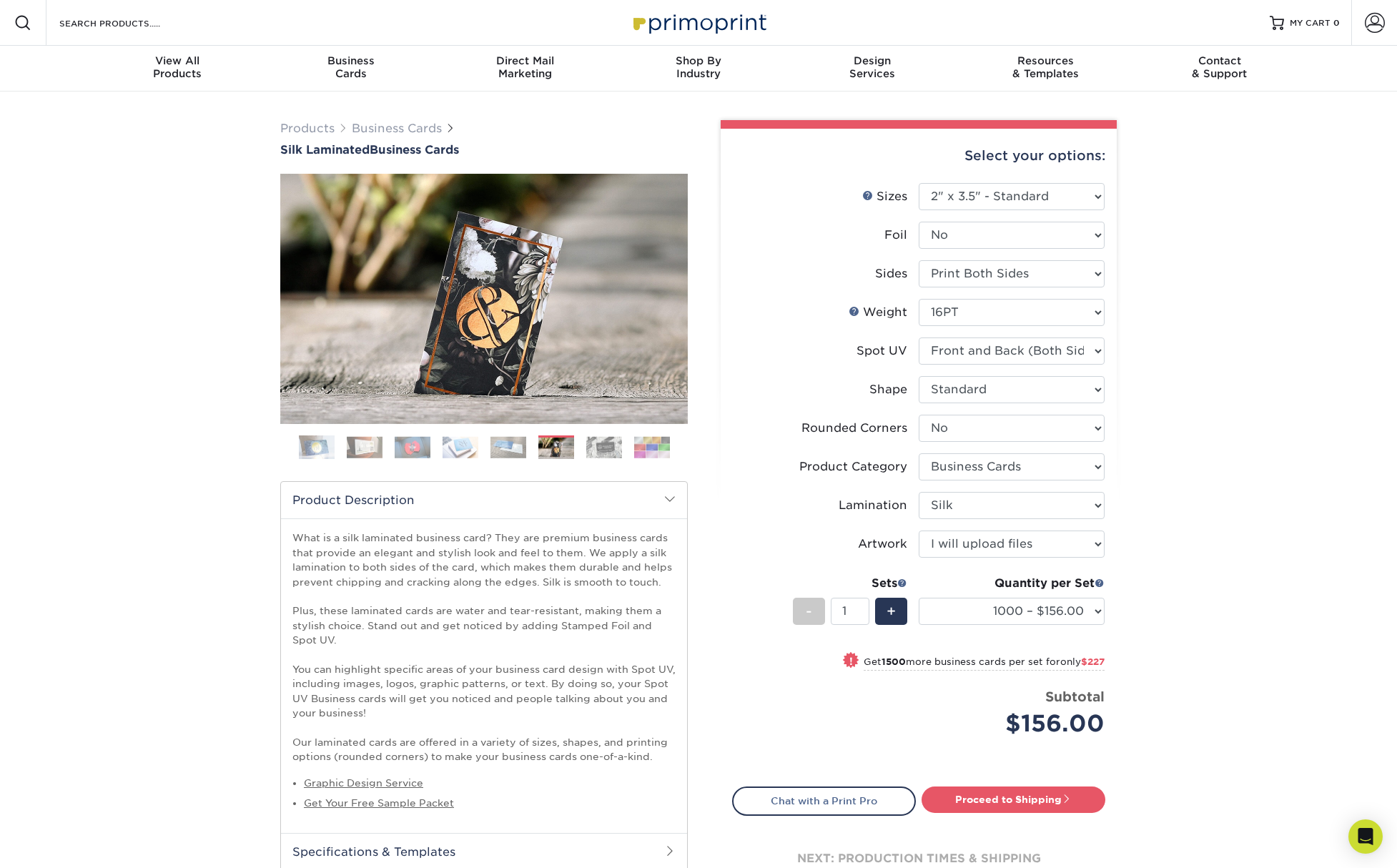
click at [589, 445] on img at bounding box center [604, 447] width 35 height 22
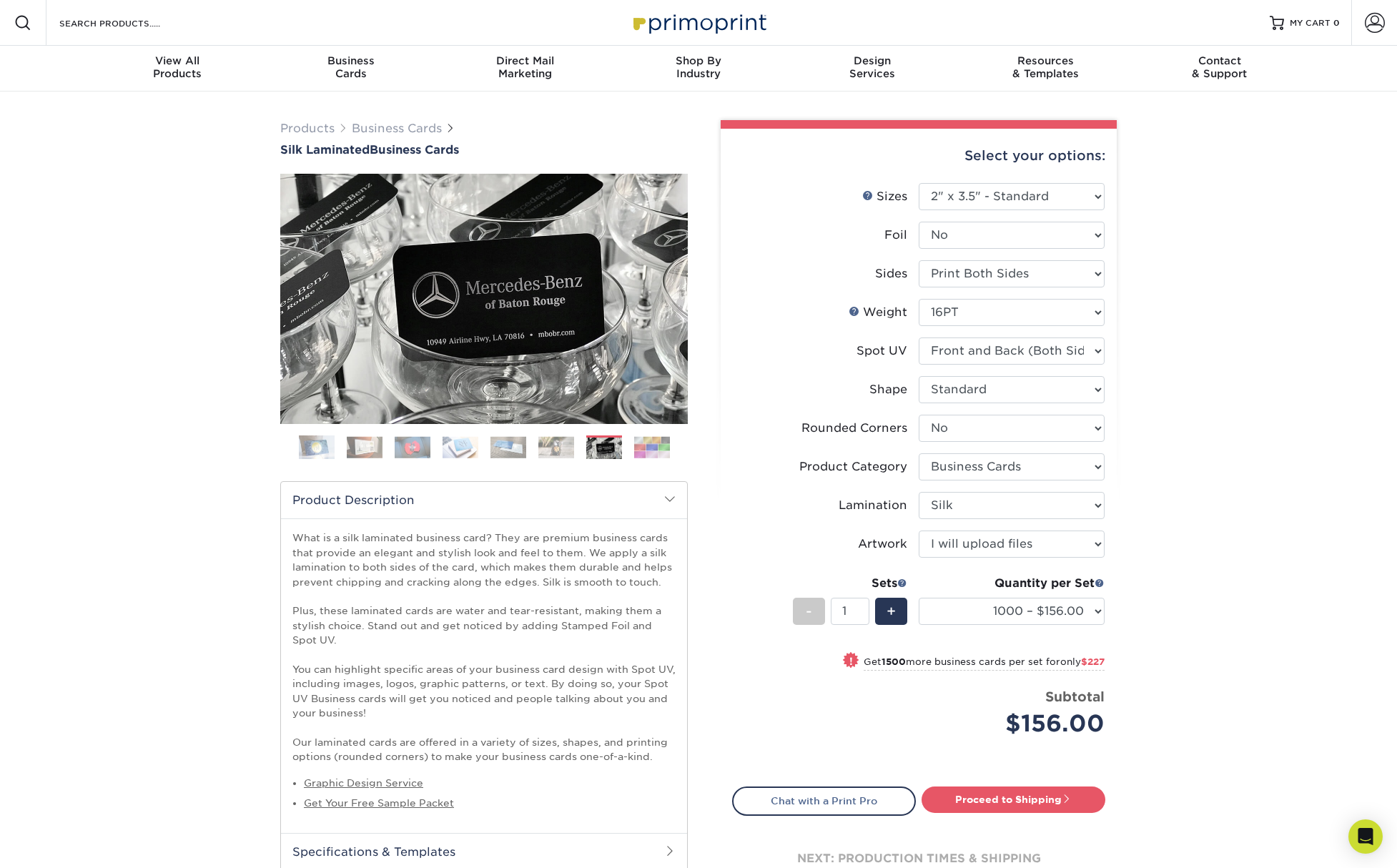
click at [560, 446] on img at bounding box center [556, 447] width 35 height 22
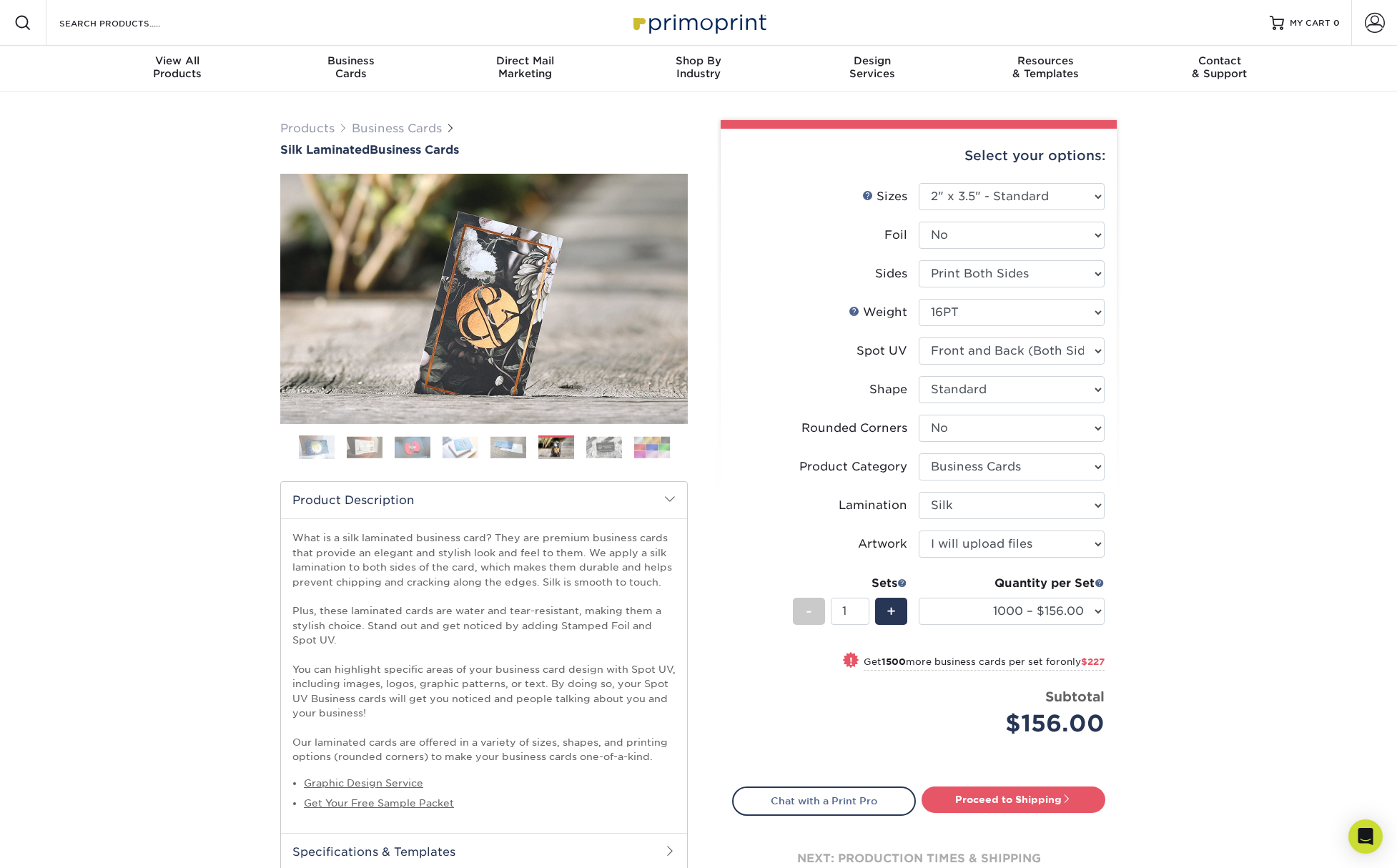
click at [505, 450] on img at bounding box center [508, 447] width 35 height 22
